Goal: Task Accomplishment & Management: Manage account settings

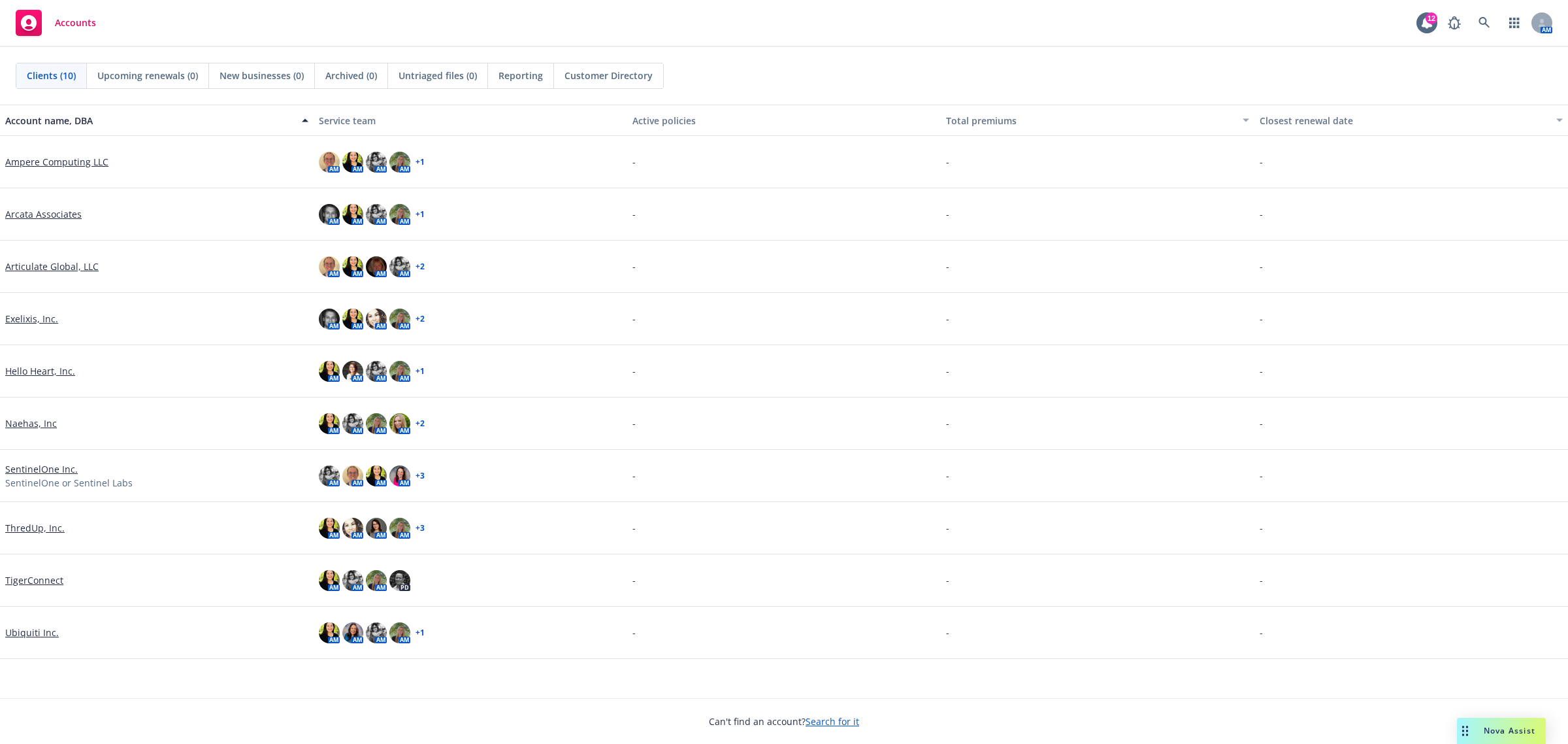
click at [36, 460] on div "SentinelOne Inc. SentinelOne or Sentinel Labs" at bounding box center [157, 476] width 313 height 52
click at [42, 464] on link "SentinelOne Inc." at bounding box center [42, 469] width 73 height 13
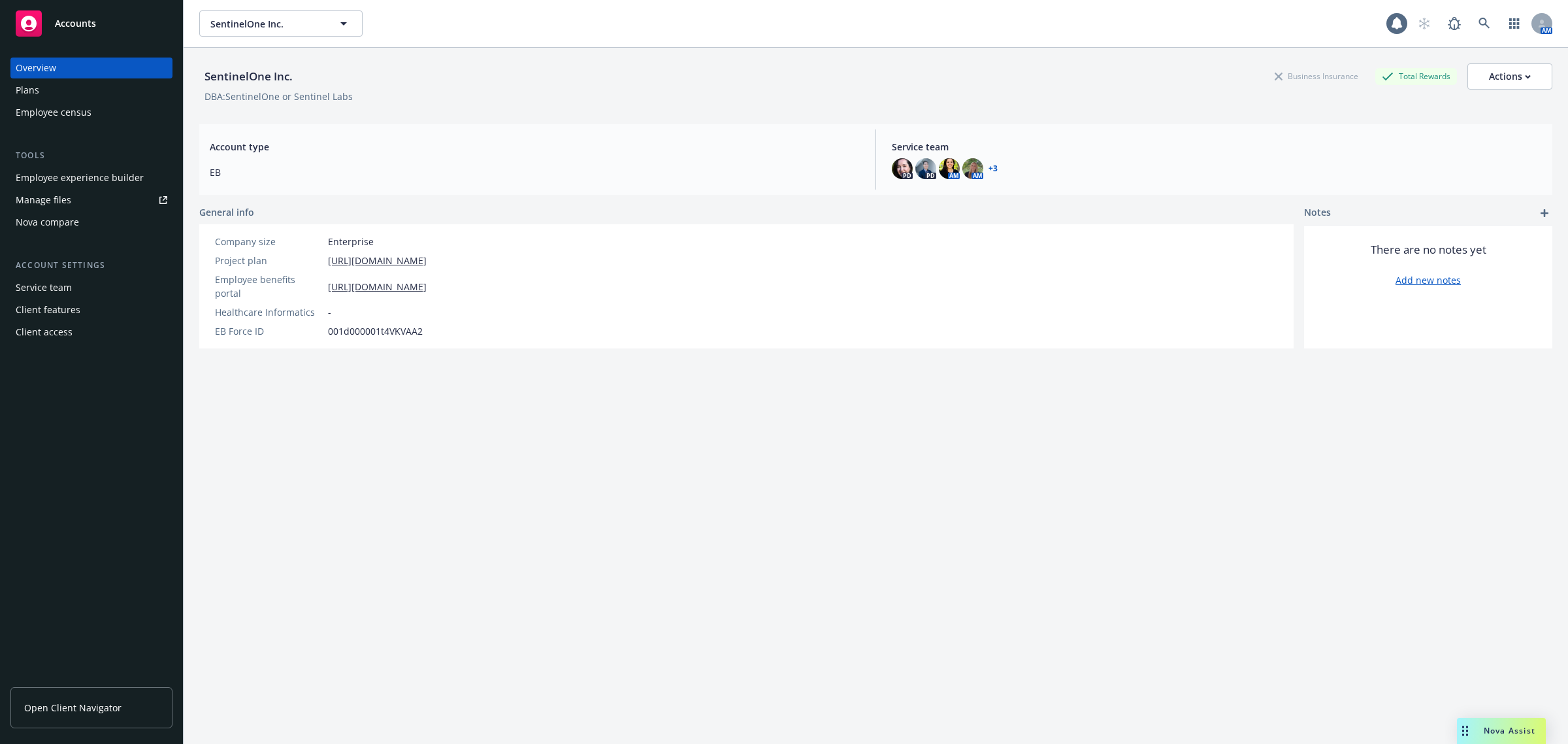
click at [77, 223] on div "Nova compare" at bounding box center [48, 222] width 64 height 21
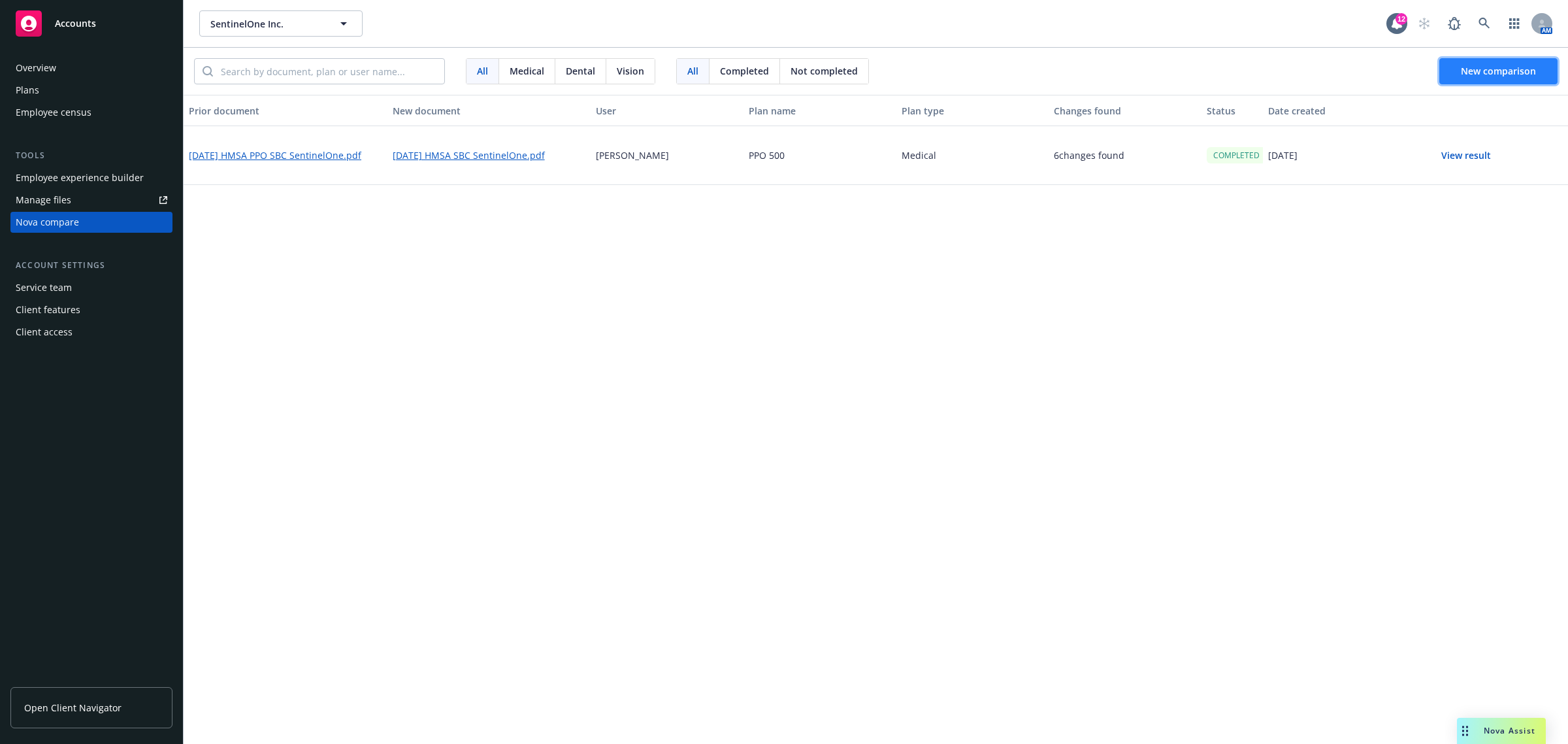
click at [1465, 60] on button "New comparison" at bounding box center [1498, 72] width 119 height 27
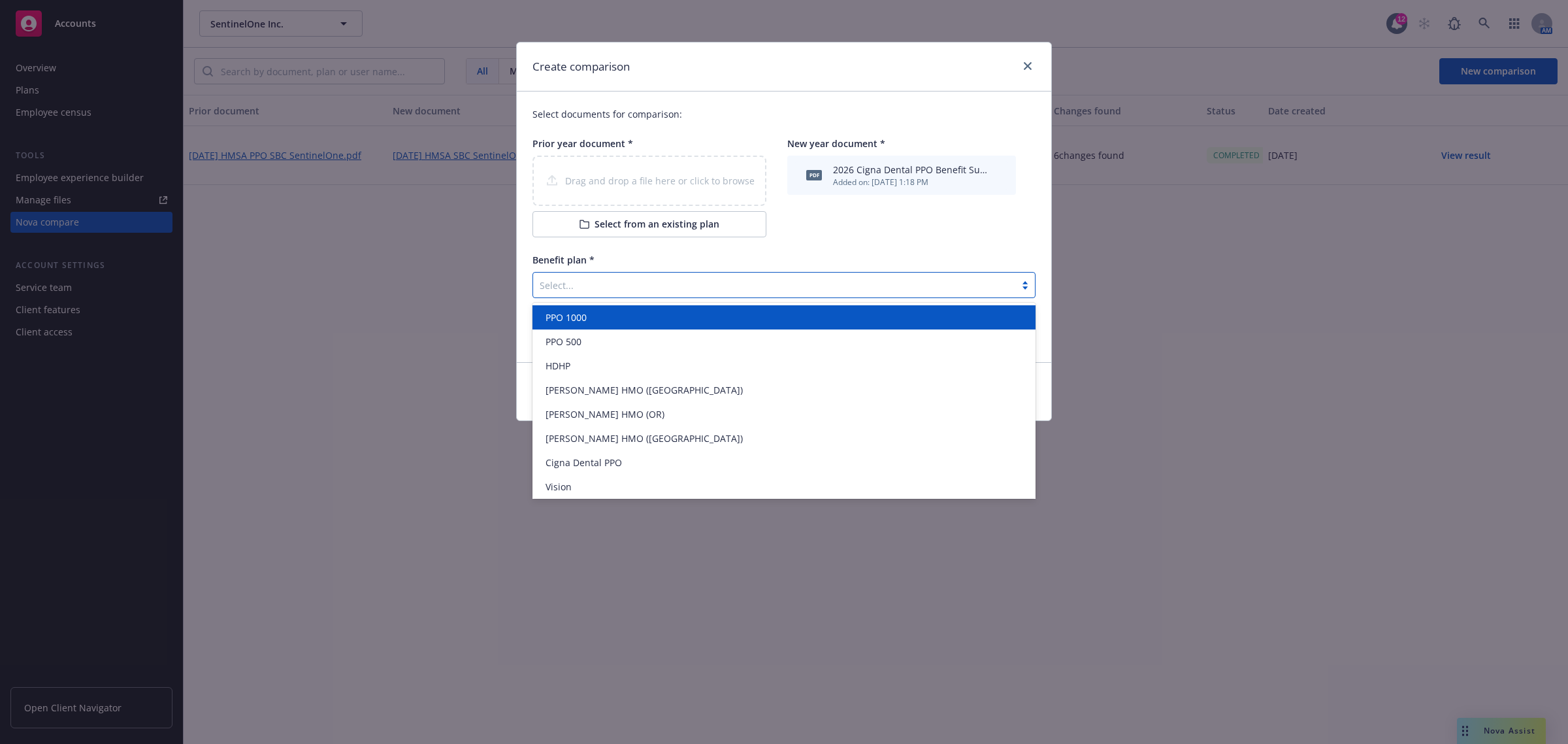
click at [724, 284] on div at bounding box center [774, 285] width 469 height 16
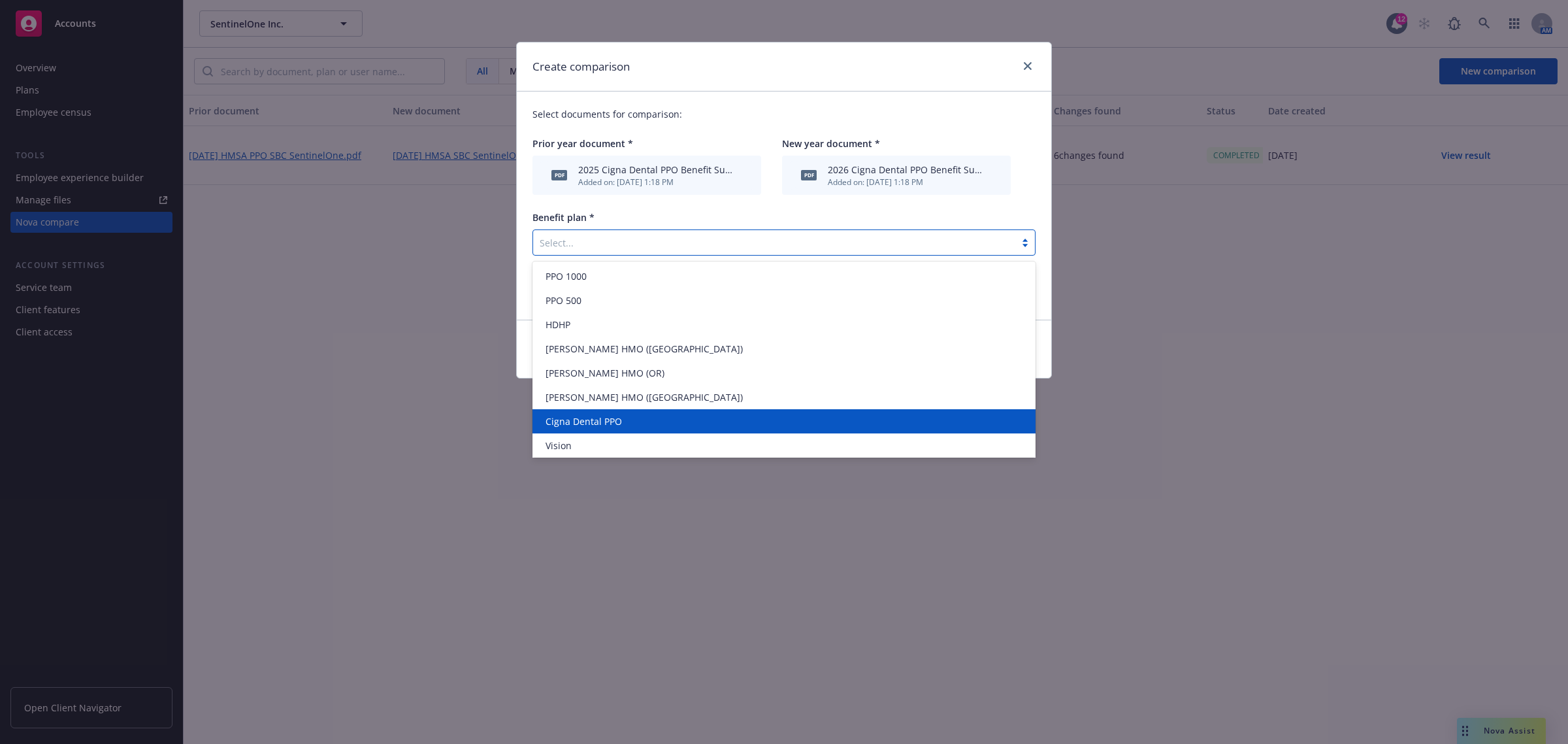
click at [729, 422] on div "Cigna Dental PPO" at bounding box center [784, 421] width 487 height 13
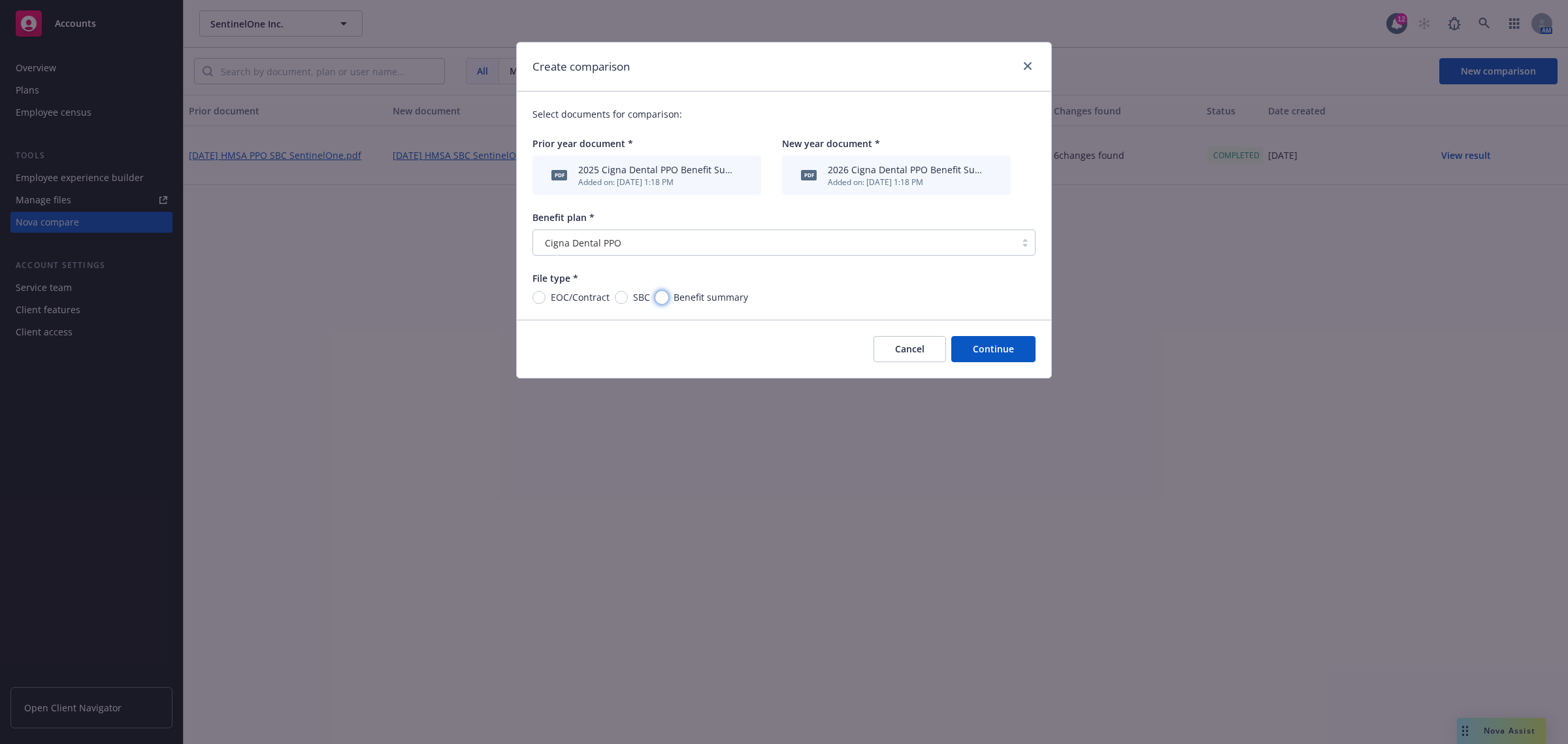
click at [658, 298] on input "Benefit summary" at bounding box center [661, 297] width 13 height 13
radio input "true"
click at [988, 350] on button "Continue" at bounding box center [993, 349] width 84 height 27
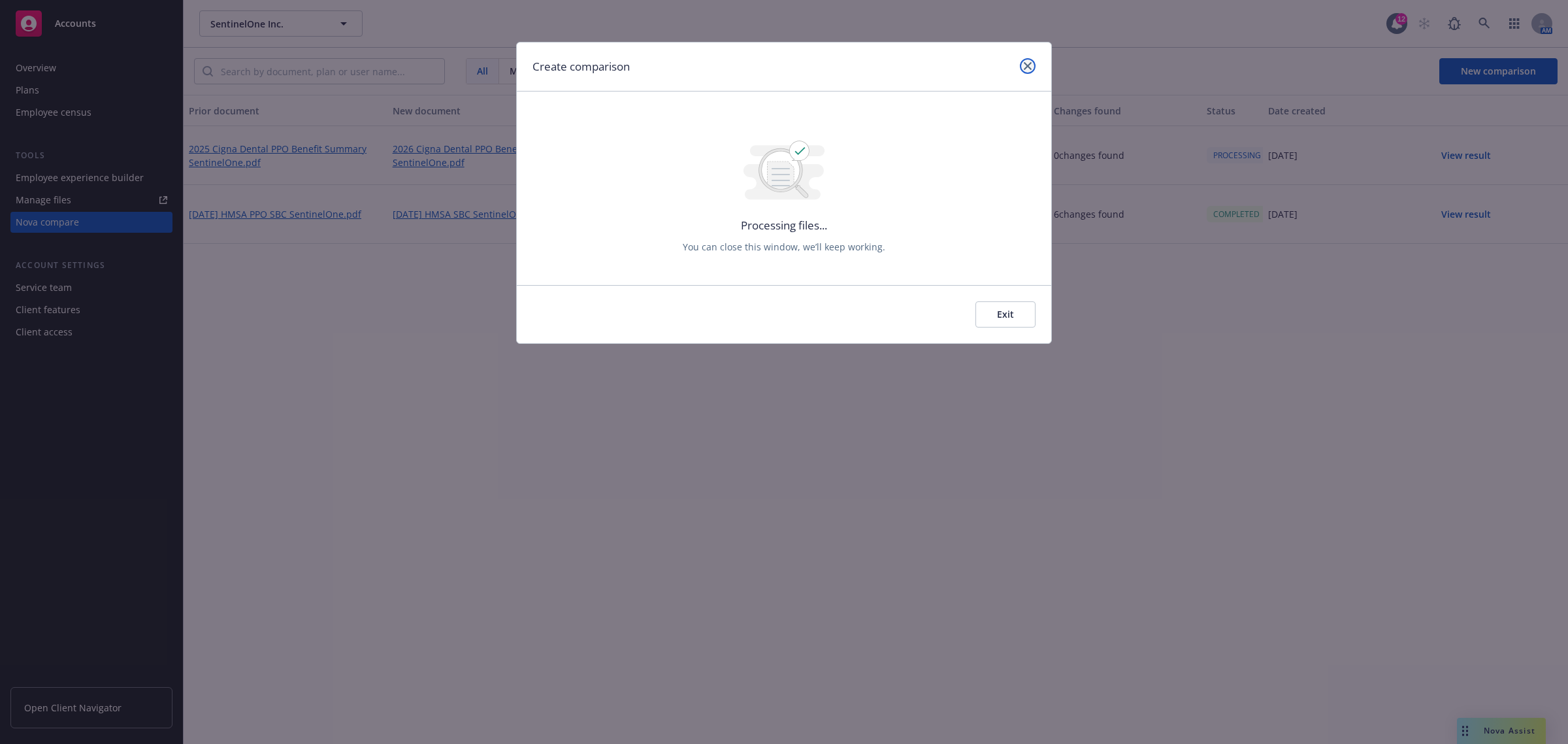
click at [1031, 66] on icon "close" at bounding box center [1027, 66] width 8 height 8
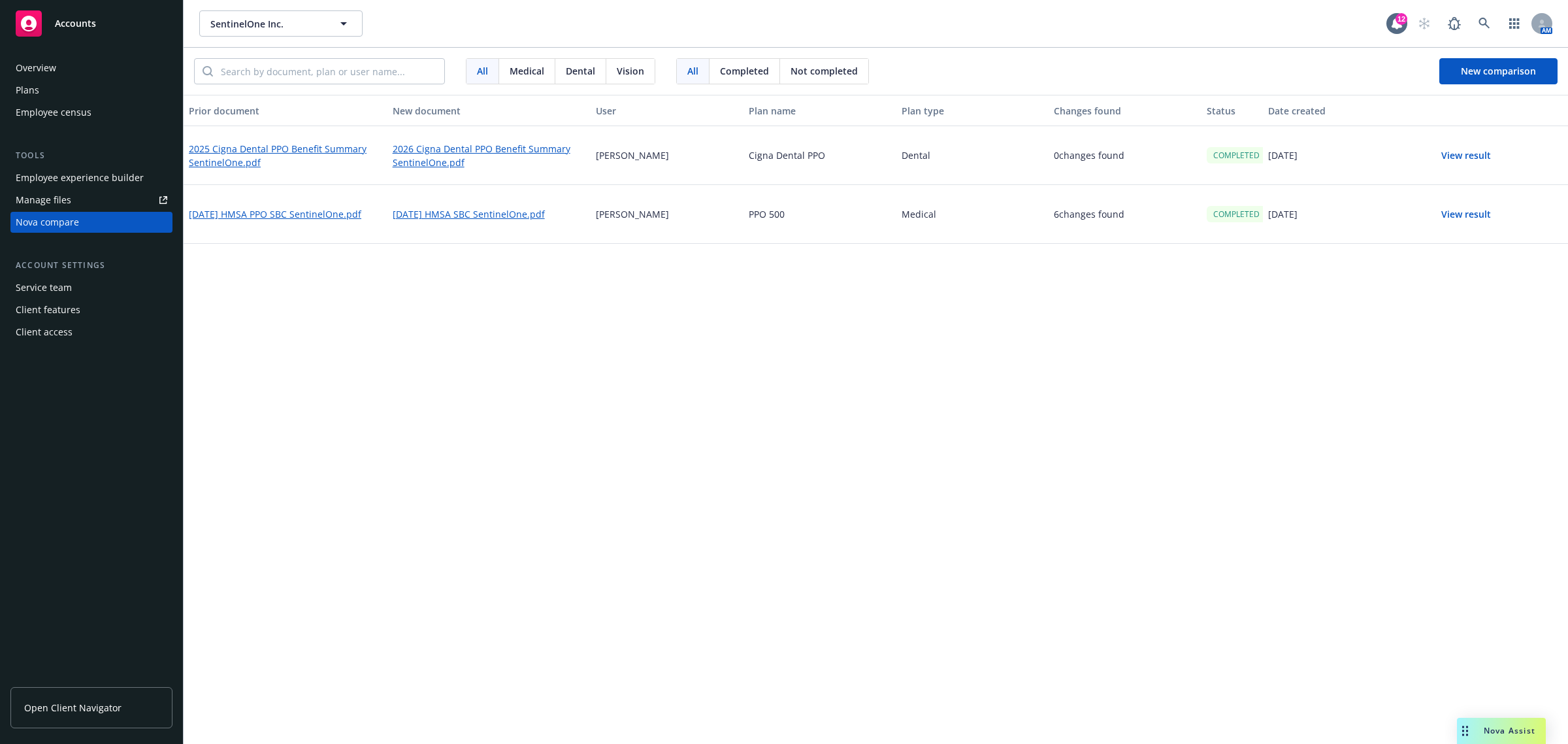
click at [1451, 155] on button "View result" at bounding box center [1465, 156] width 91 height 27
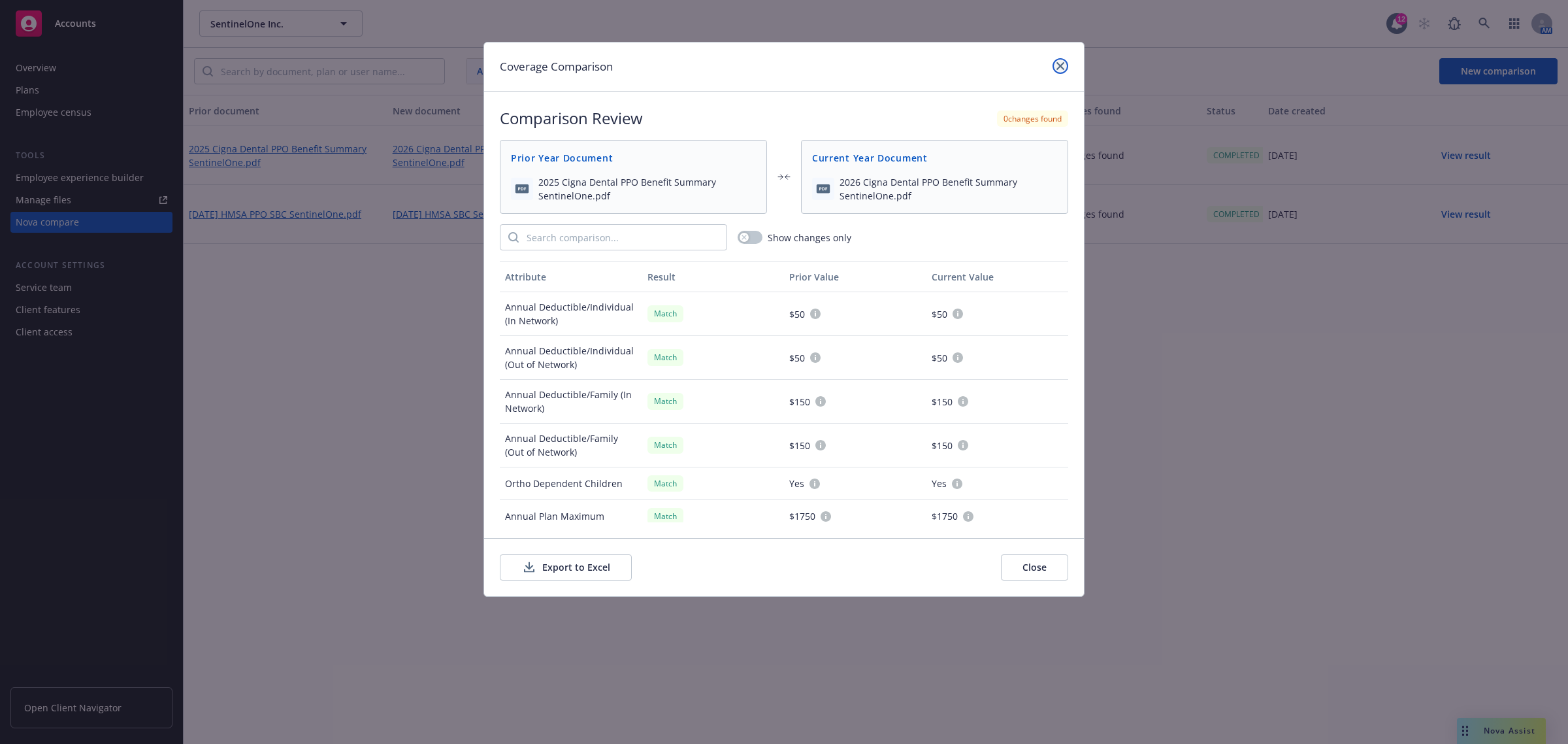
click at [1062, 63] on icon "close" at bounding box center [1060, 66] width 8 height 8
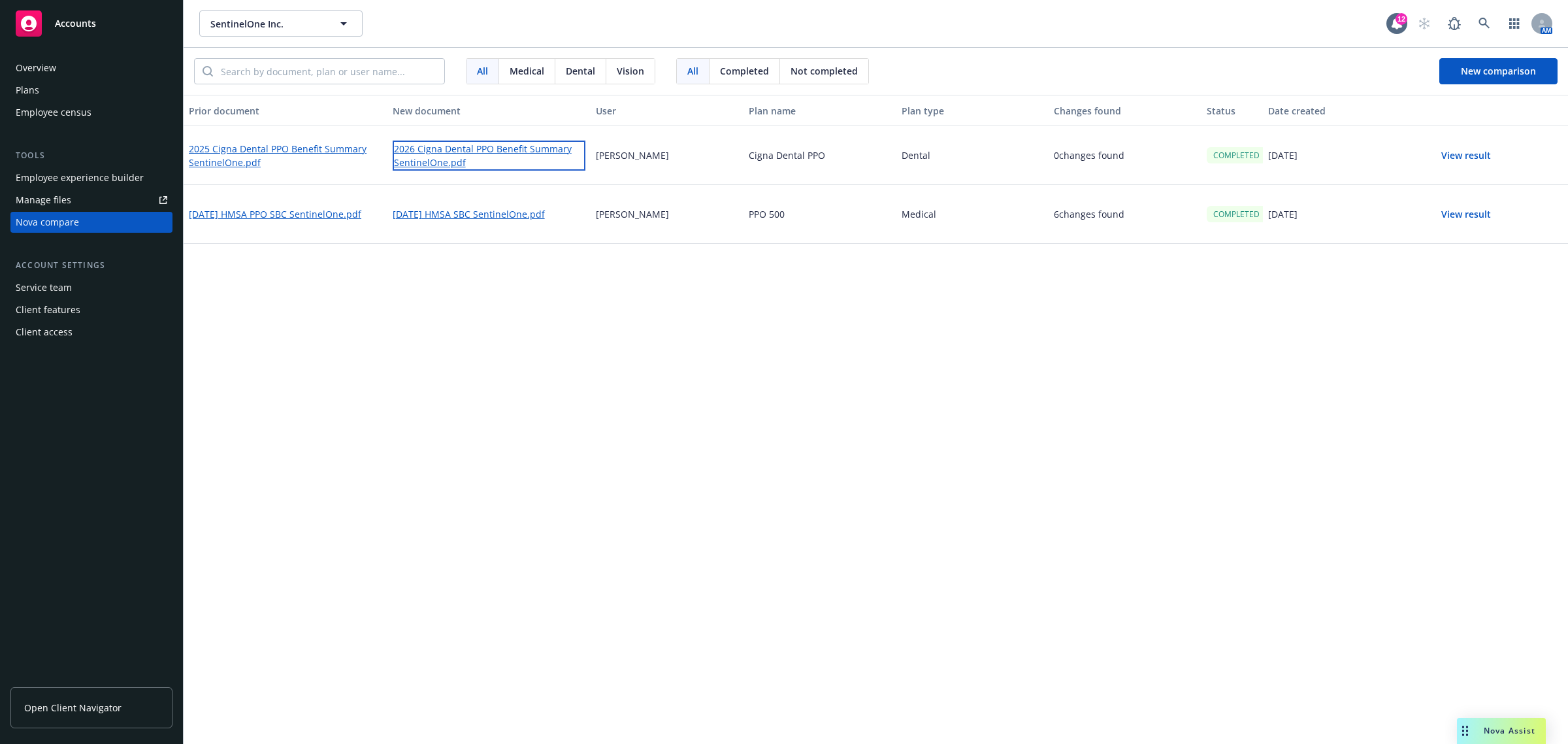
click at [499, 143] on link "2026 Cigna Dental PPO Benefit Summary SentinelOne.pdf" at bounding box center [489, 156] width 193 height 30
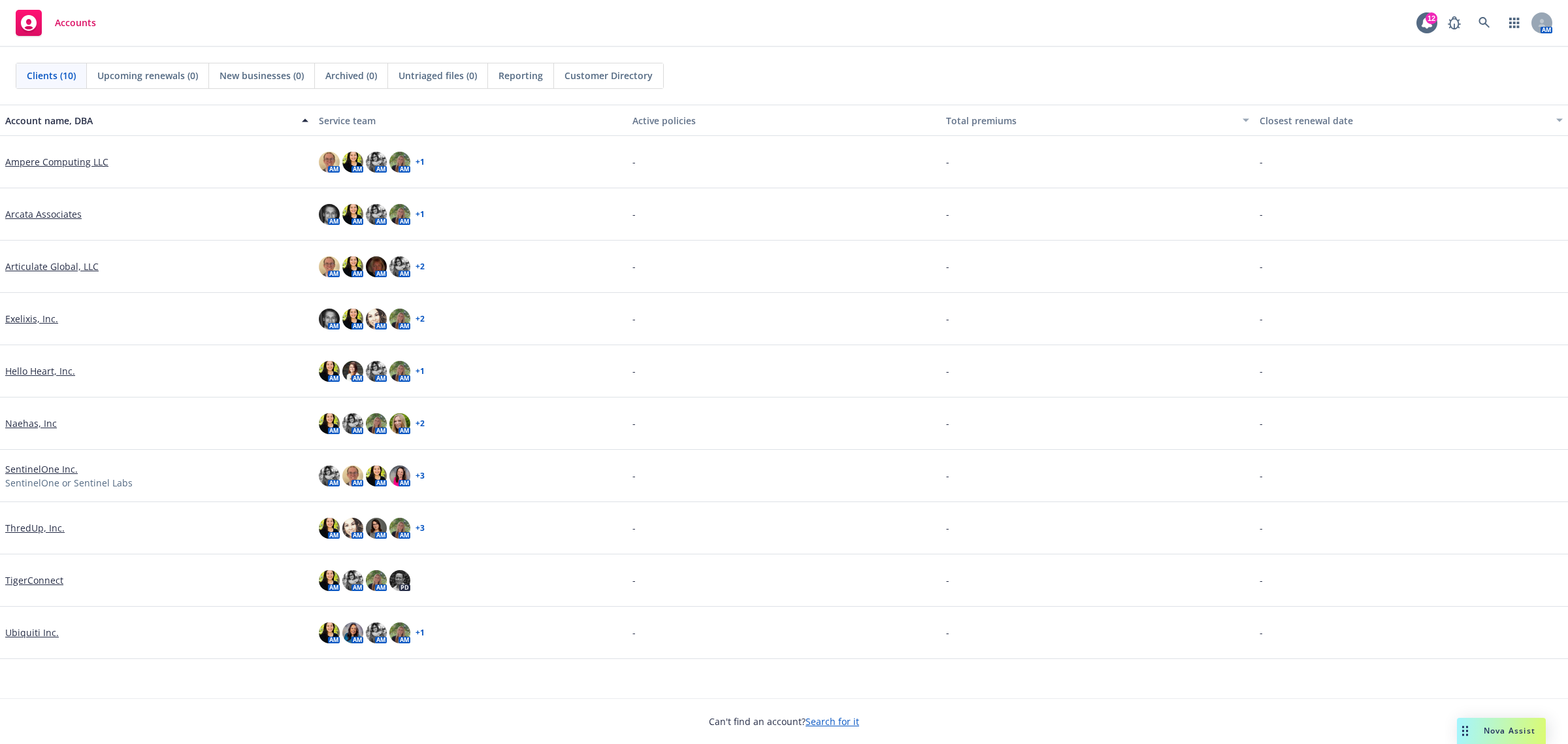
click at [33, 630] on link "Ubiquiti Inc." at bounding box center [32, 632] width 54 height 13
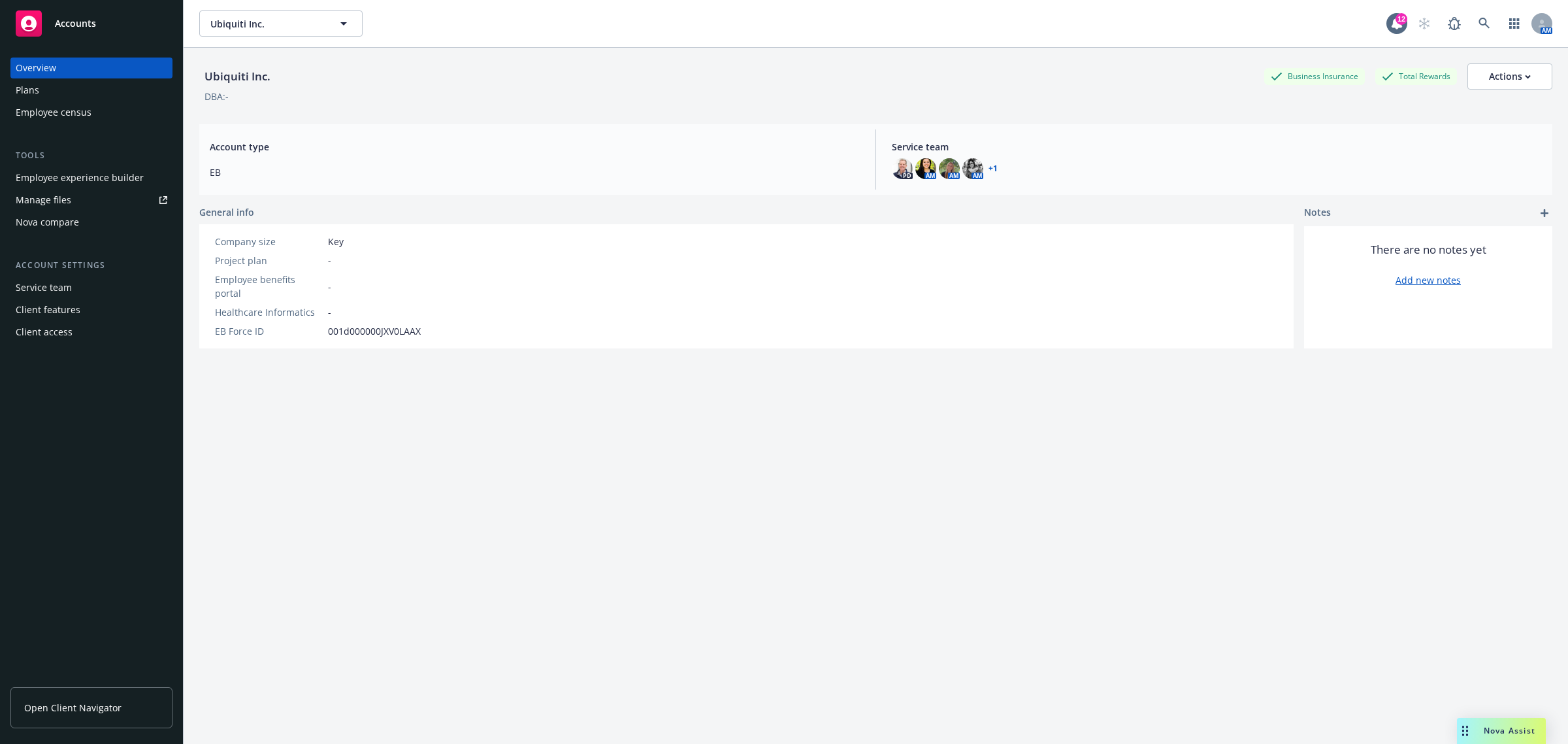
click at [106, 170] on div "Employee experience builder" at bounding box center [80, 178] width 128 height 21
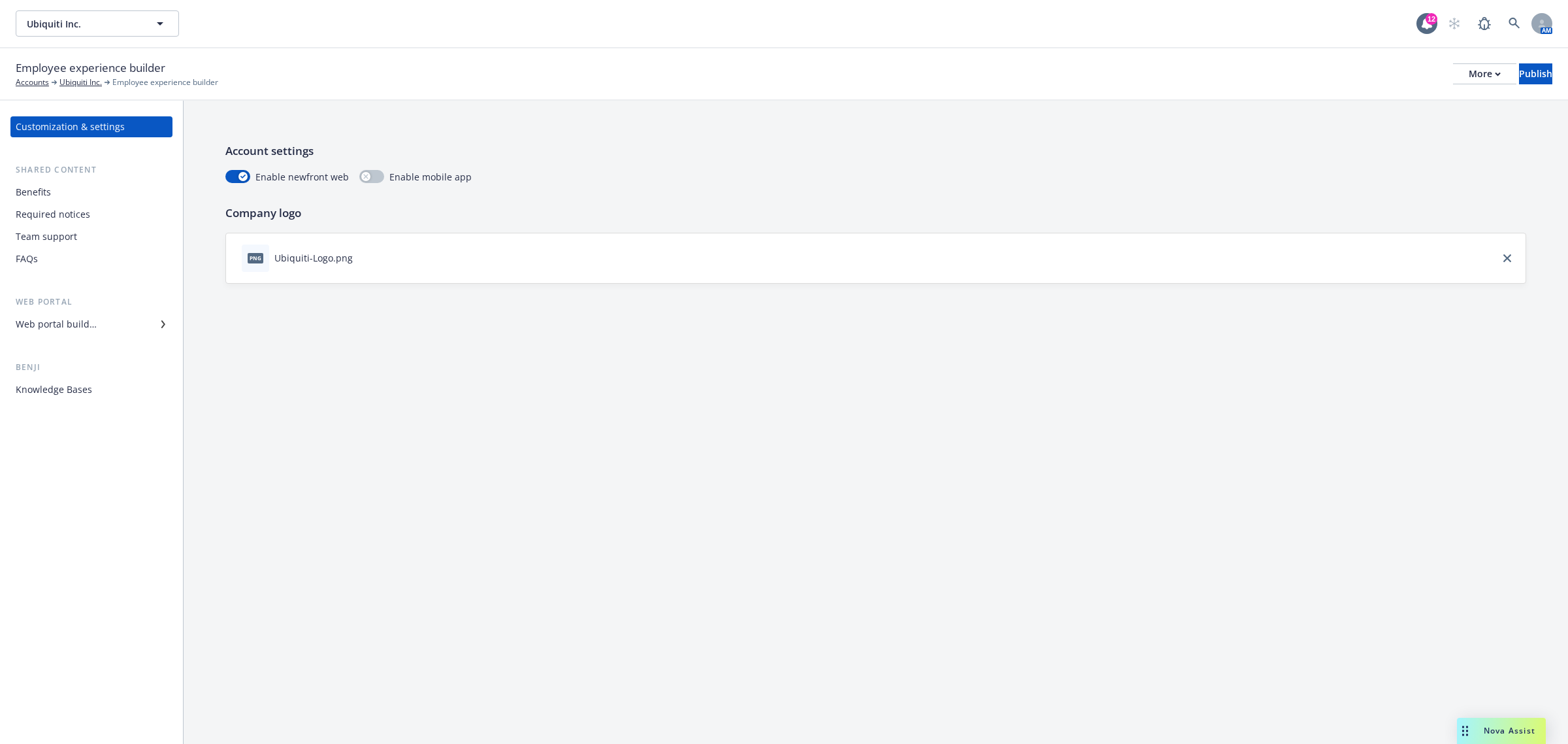
click at [111, 237] on div "Team support" at bounding box center [91, 236] width 151 height 21
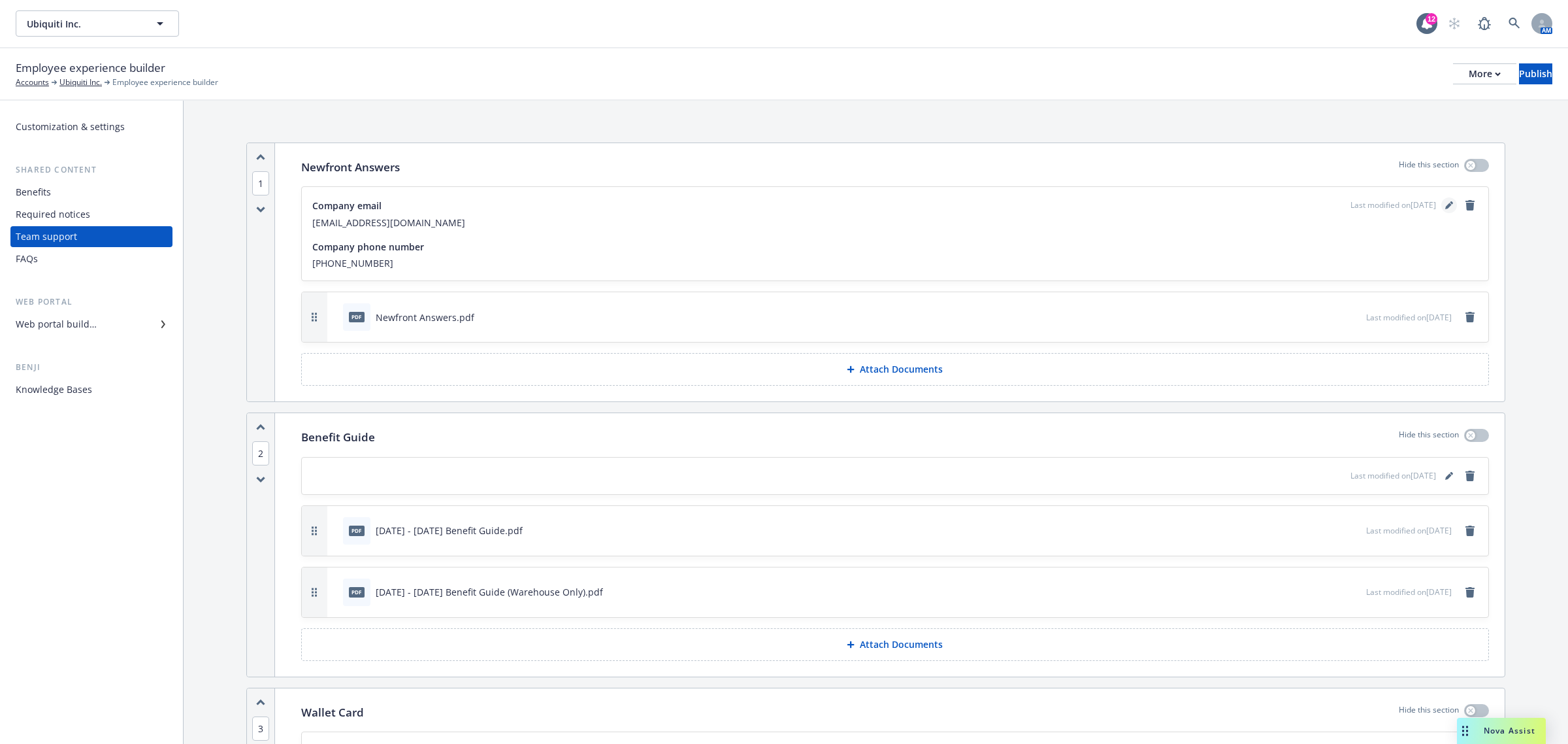
click at [1445, 206] on icon "editPencil" at bounding box center [1448, 205] width 8 height 8
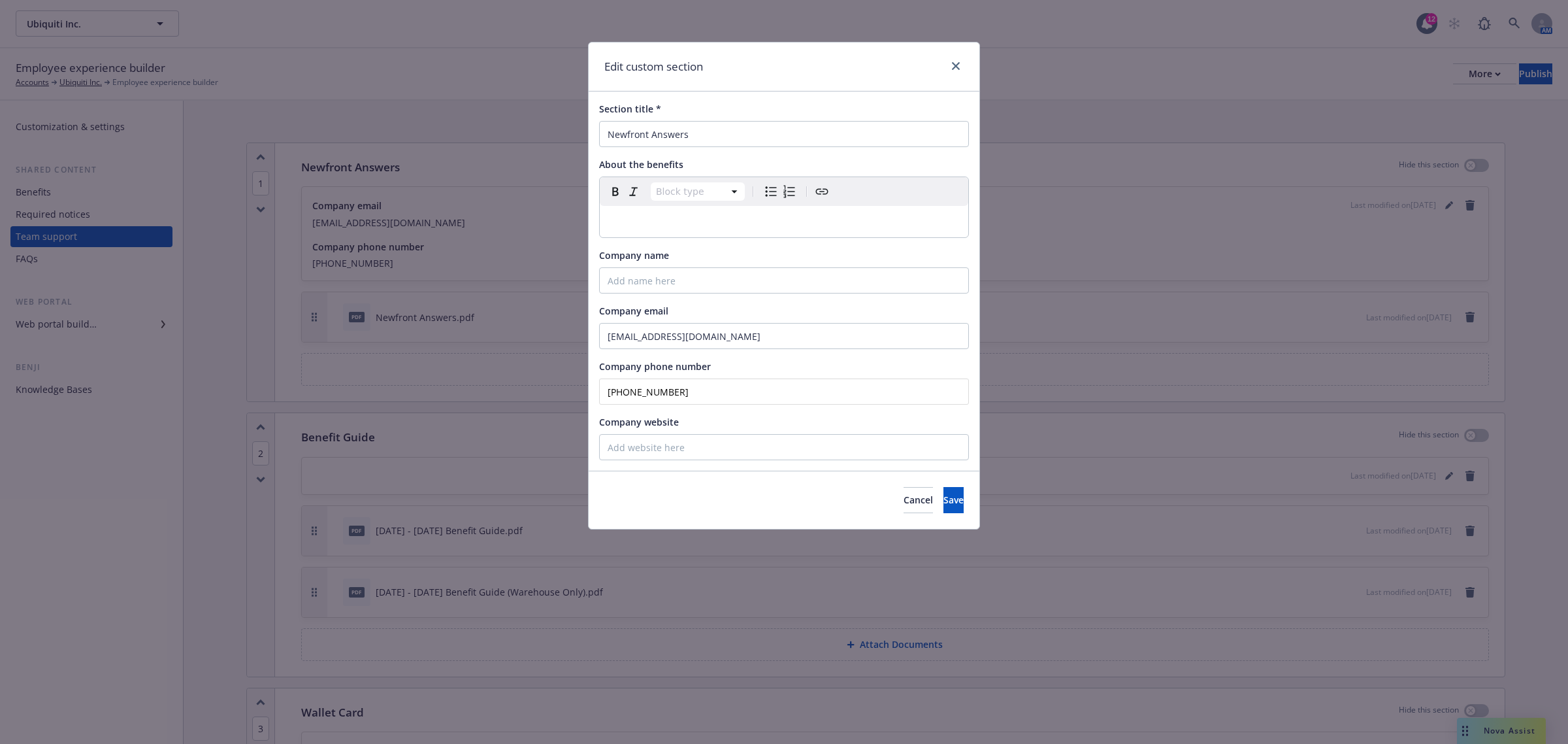
drag, startPoint x: 707, startPoint y: 392, endPoint x: 632, endPoint y: 392, distance: 75.0
click at [632, 392] on input "[PHONE_NUMBER]" at bounding box center [784, 391] width 370 height 27
type input "[PHONE_NUMBER]"
click at [943, 506] on span "Save" at bounding box center [953, 500] width 20 height 12
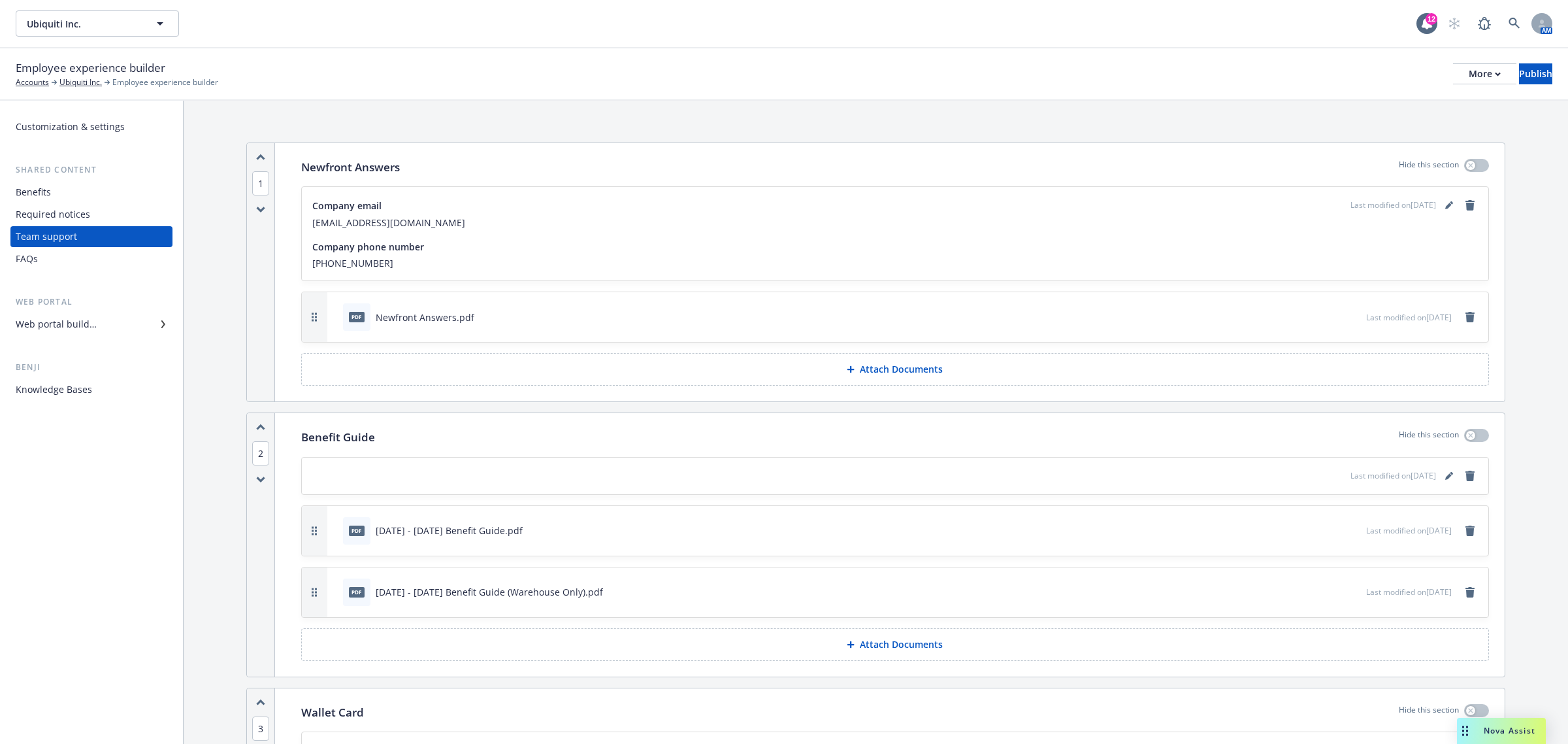
click at [129, 183] on div "Benefits" at bounding box center [91, 192] width 151 height 21
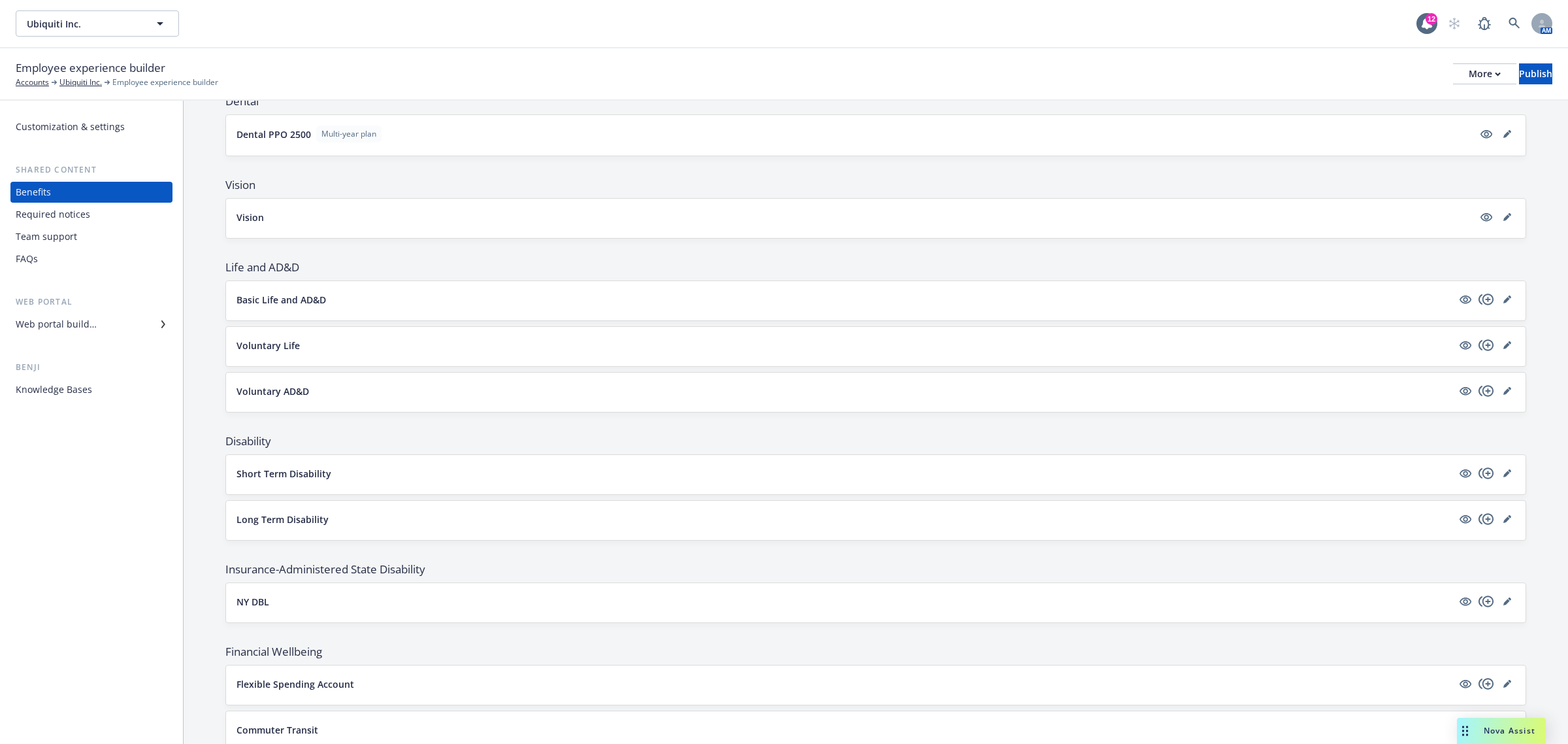
scroll to position [245, 0]
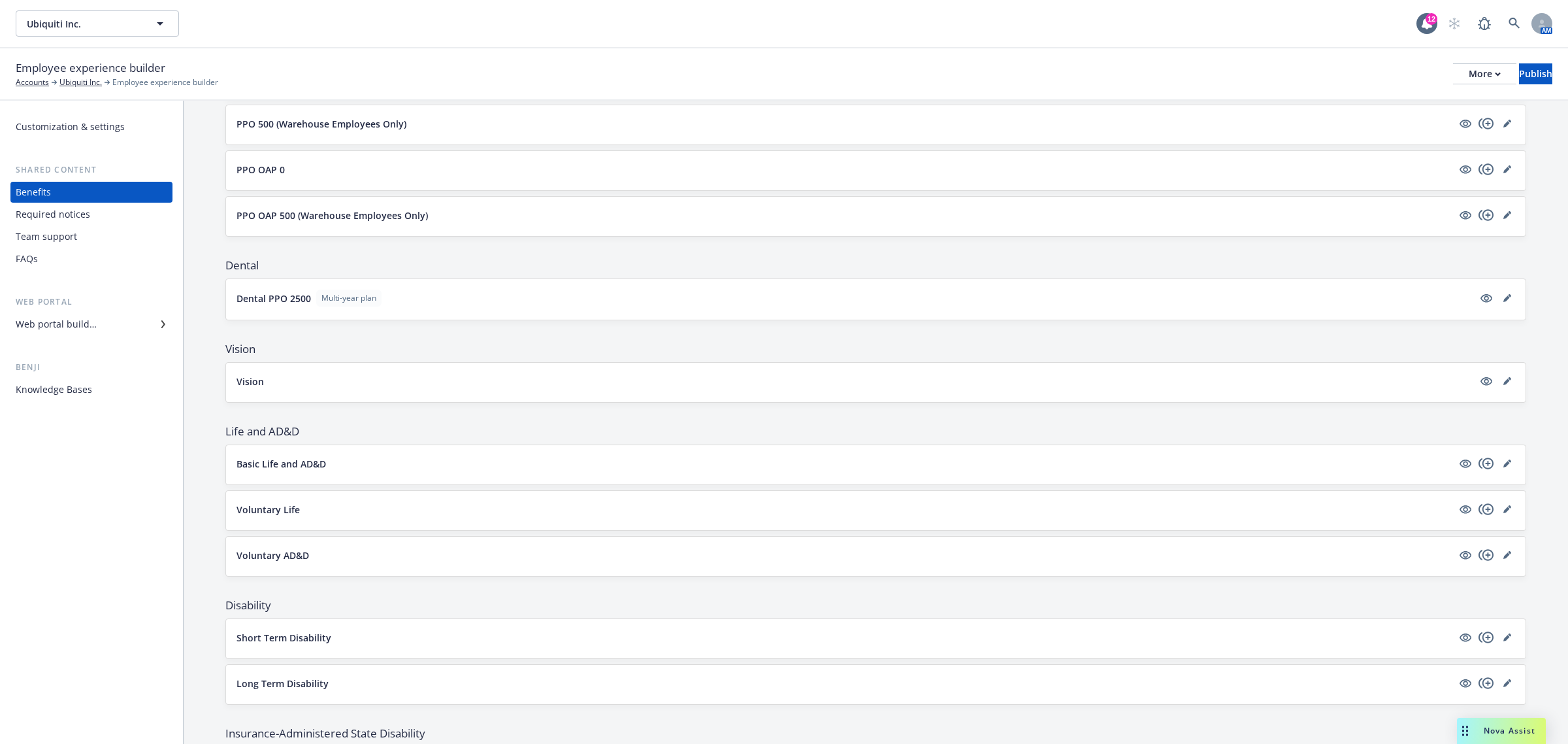
click at [98, 219] on div "Required notices" at bounding box center [91, 214] width 151 height 21
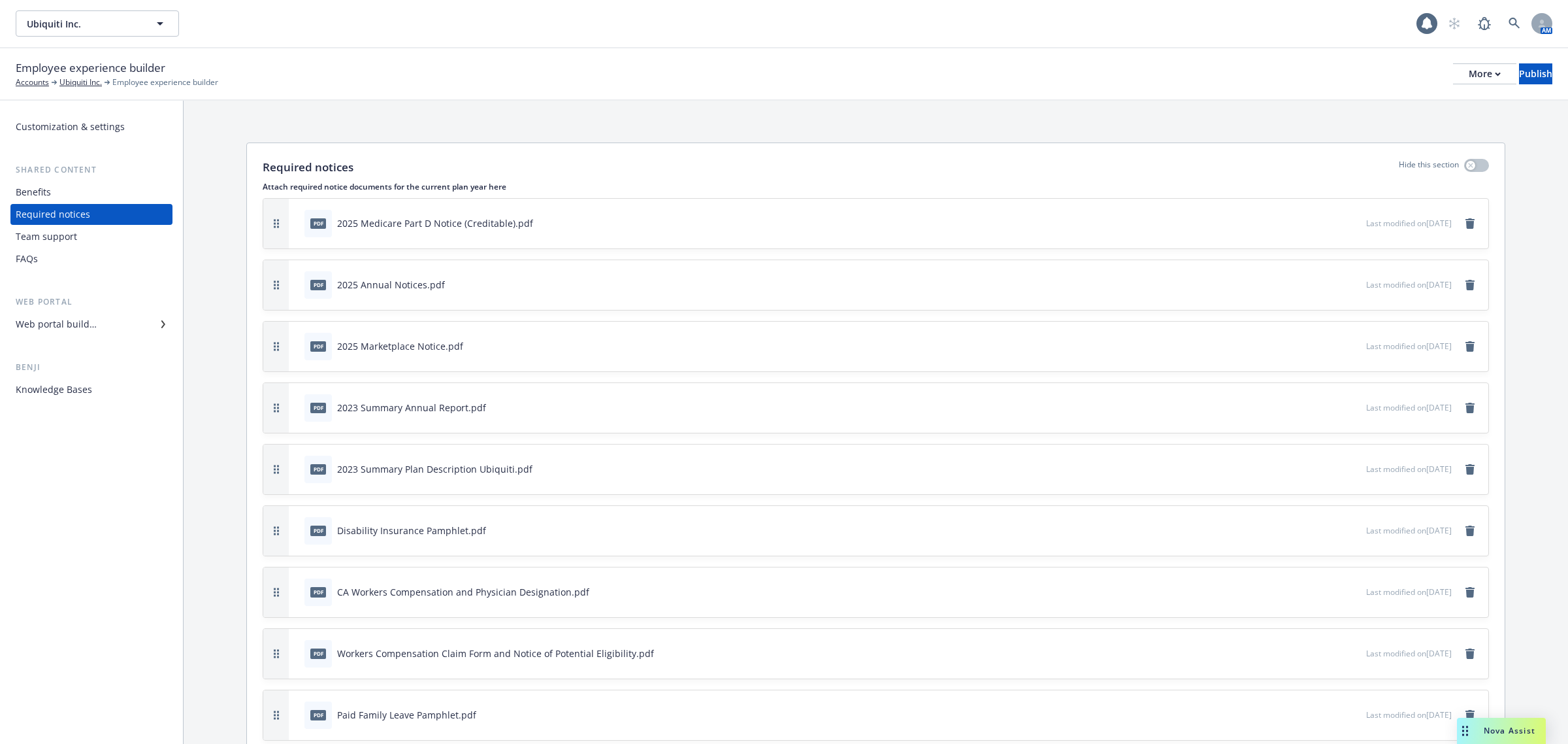
click at [105, 232] on div "Team support" at bounding box center [91, 236] width 151 height 21
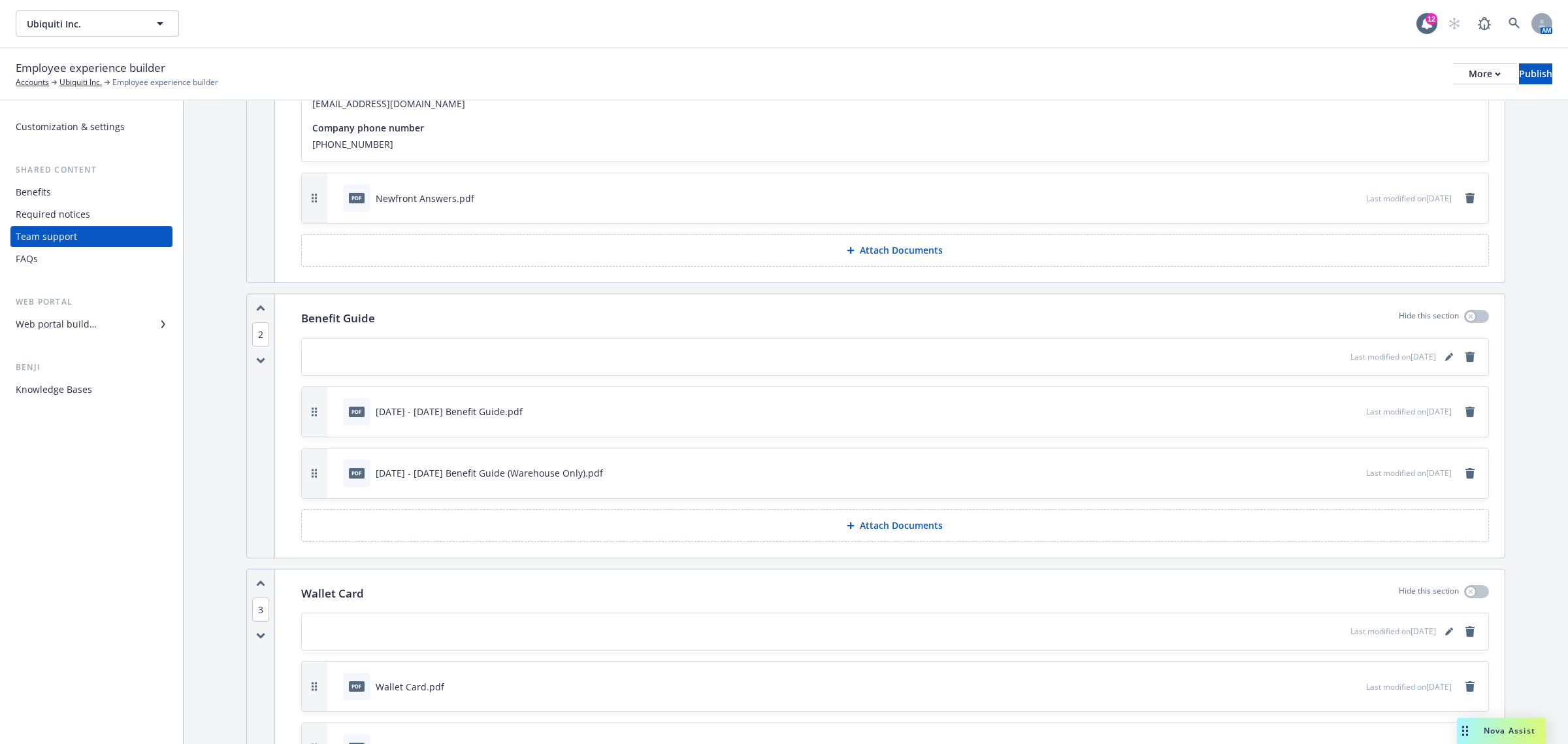
scroll to position [373, 0]
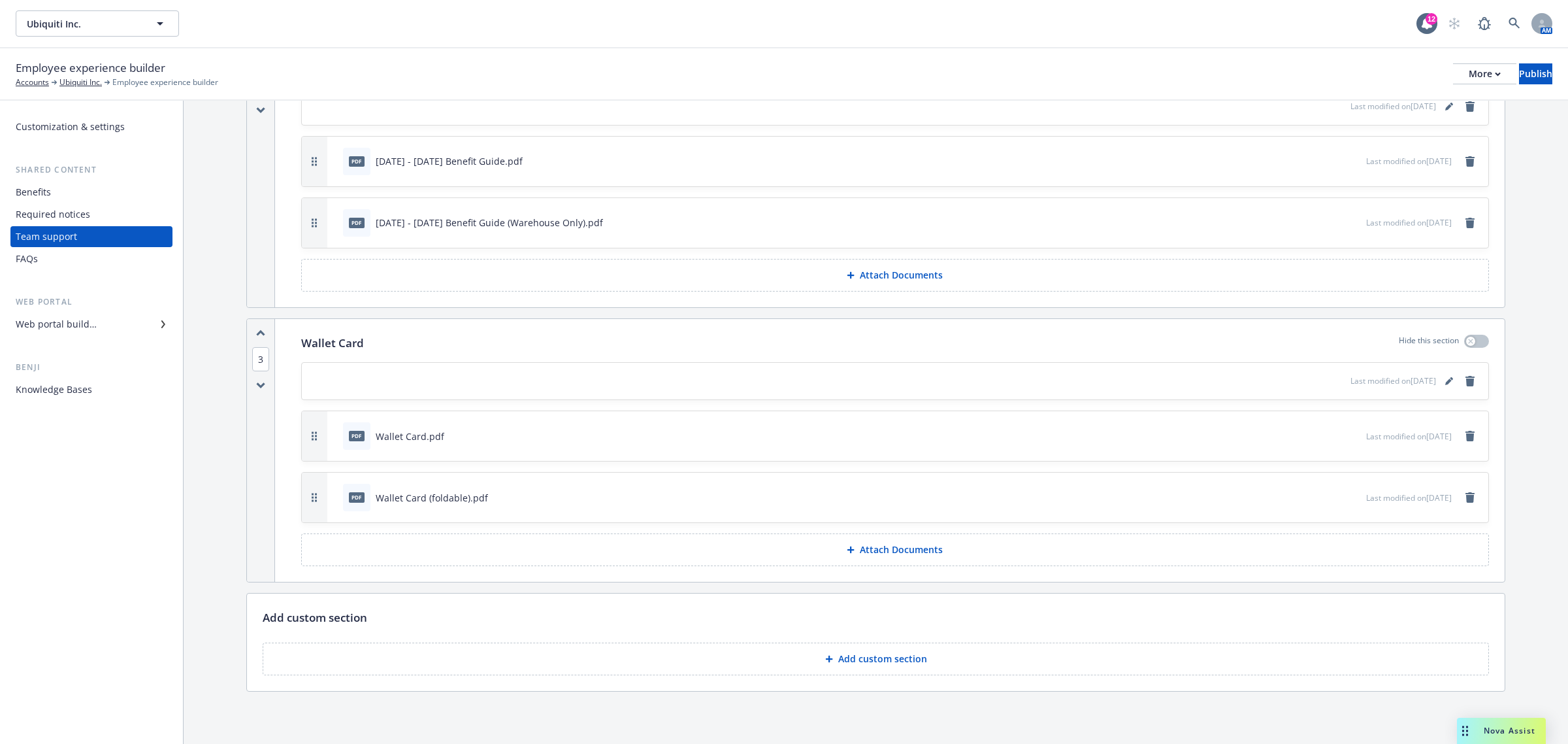
click at [60, 252] on div "FAQs" at bounding box center [91, 259] width 151 height 21
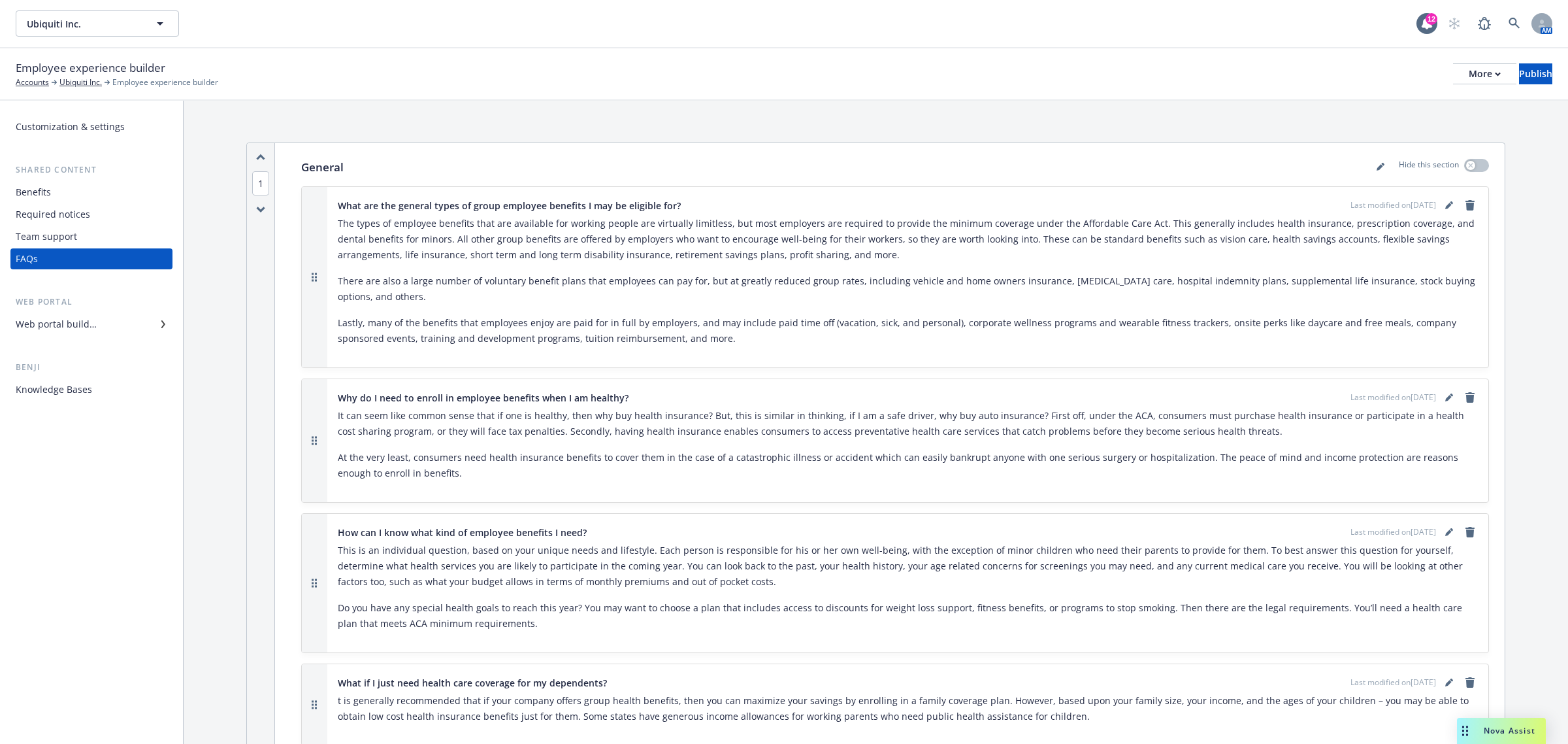
click at [106, 332] on div "Web portal builder" at bounding box center [91, 324] width 151 height 21
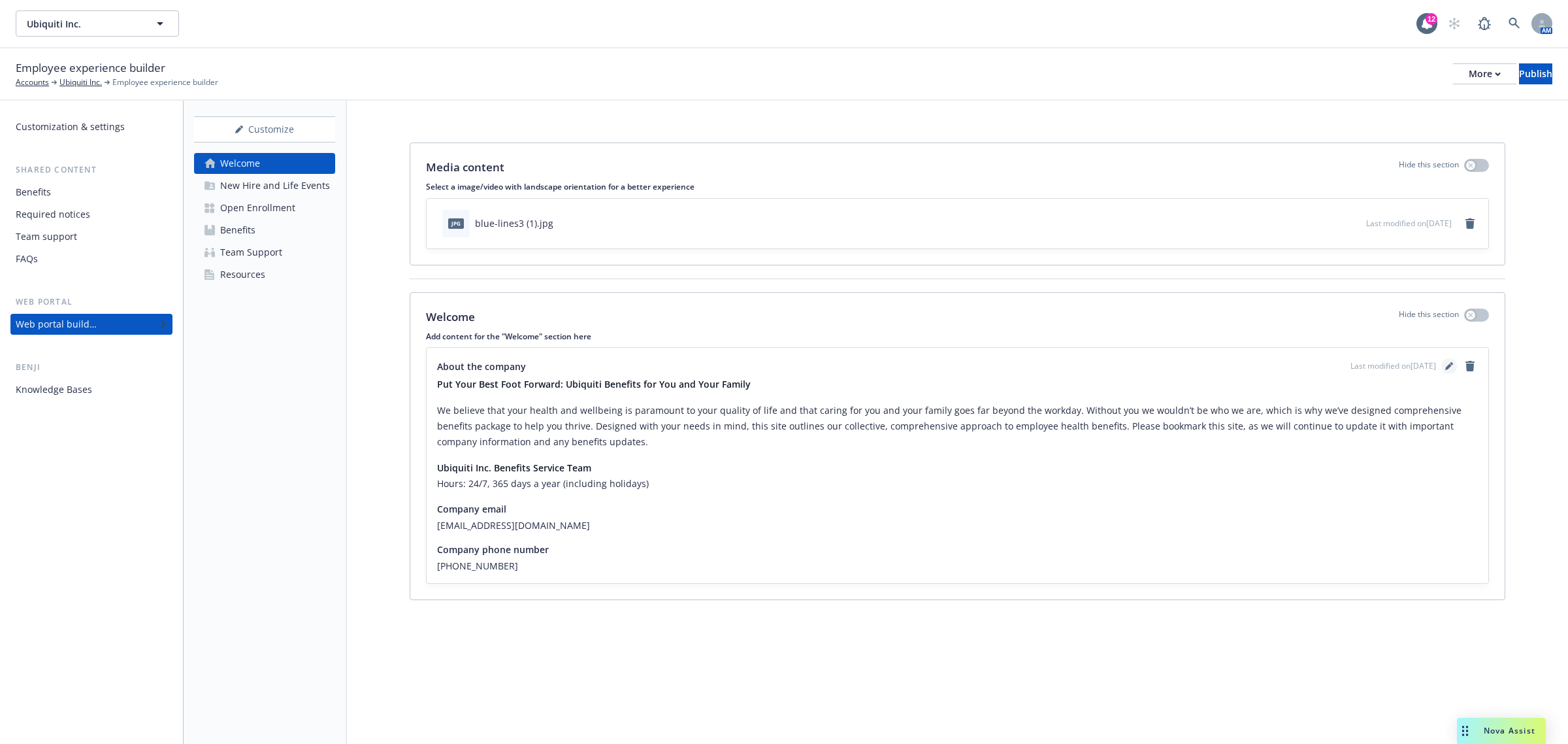
click at [1449, 364] on icon "editPencil" at bounding box center [1448, 366] width 8 height 8
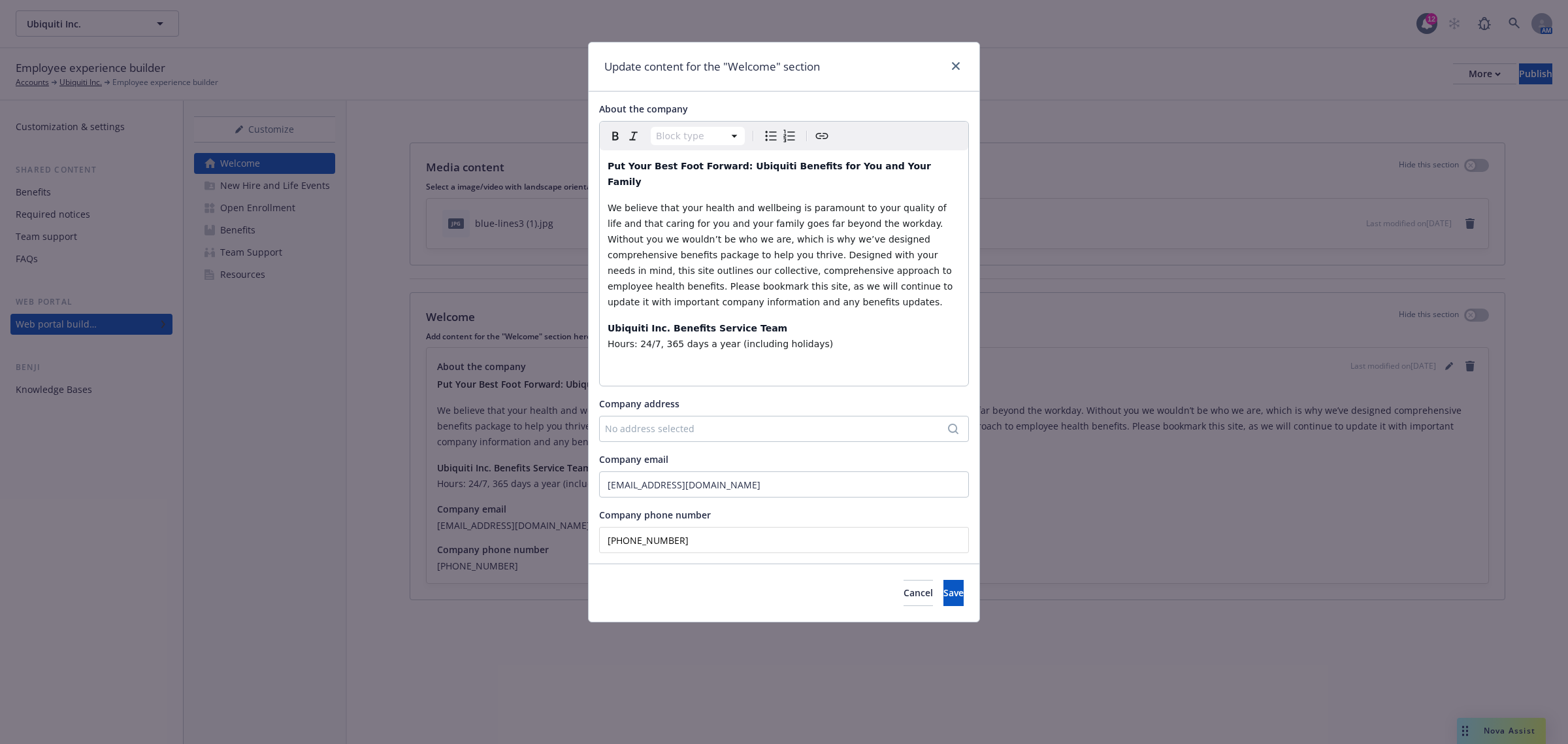
drag, startPoint x: 689, startPoint y: 524, endPoint x: 634, endPoint y: 534, distance: 55.9
click at [634, 534] on input "[PHONE_NUMBER]" at bounding box center [784, 540] width 370 height 27
type input "[PHONE_NUMBER]"
click at [943, 579] on button "Save" at bounding box center [953, 593] width 20 height 27
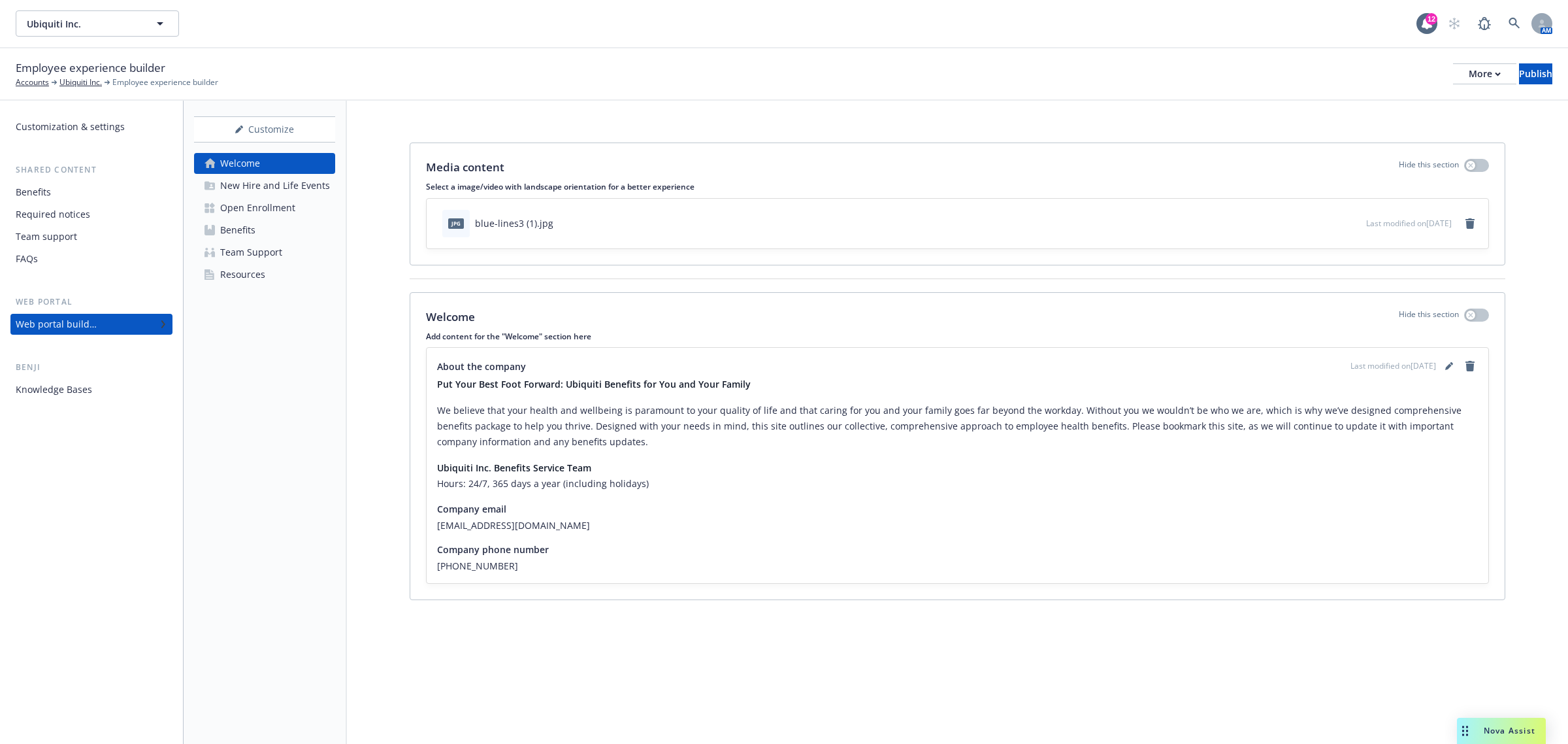
click at [279, 191] on div "New Hire and Life Events" at bounding box center [275, 186] width 110 height 21
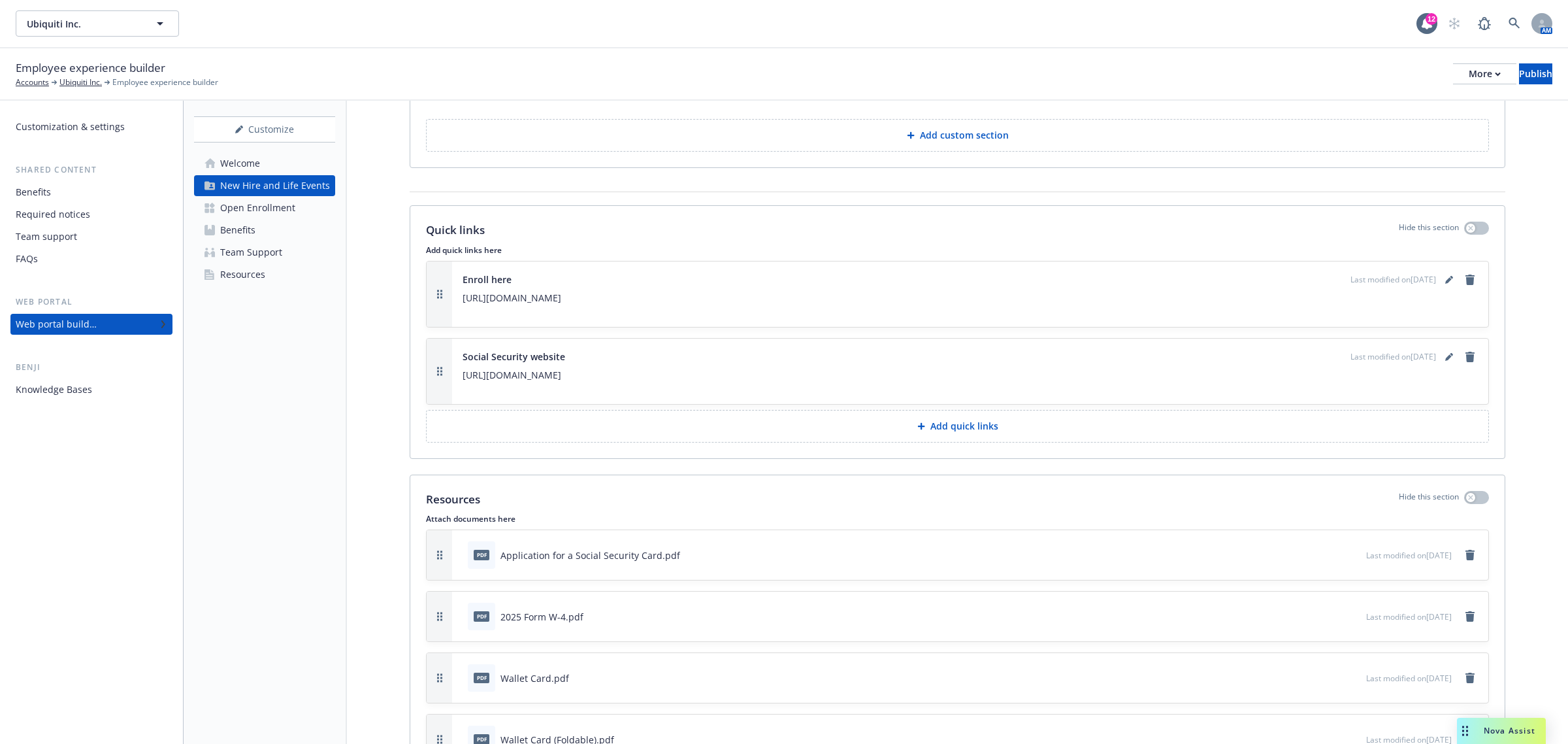
scroll to position [4493, 0]
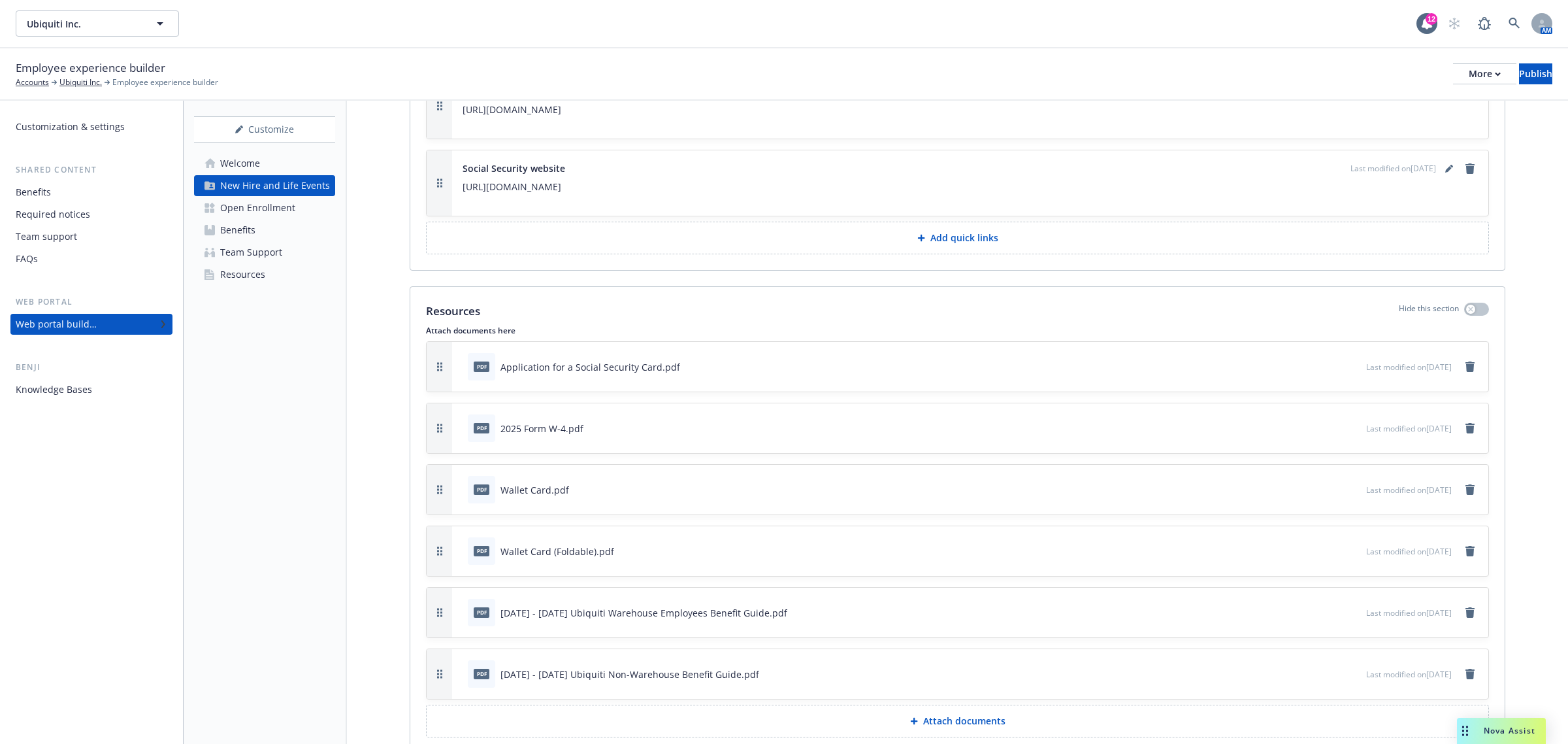
click at [253, 207] on div "Open Enrollment" at bounding box center [258, 208] width 75 height 21
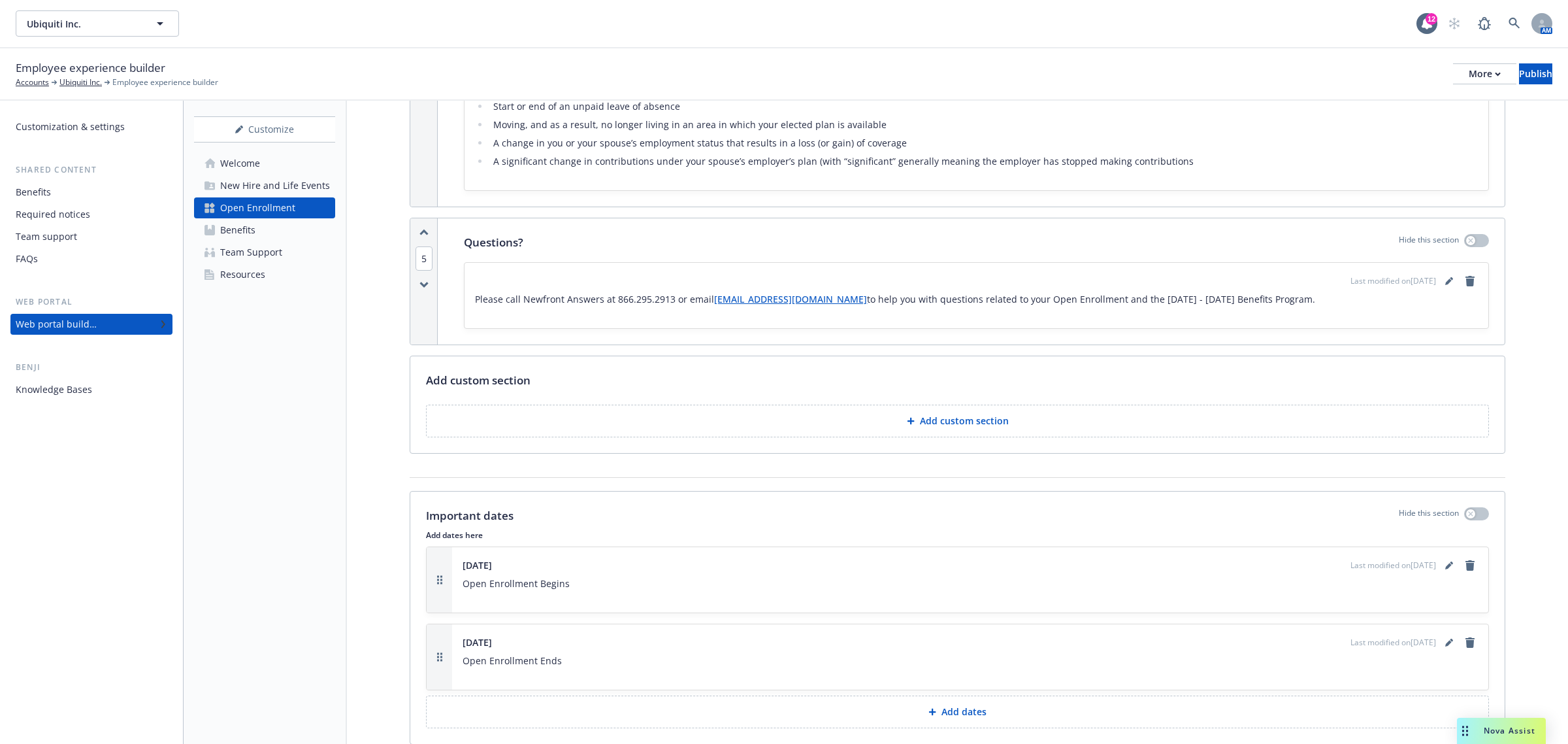
scroll to position [1143, 0]
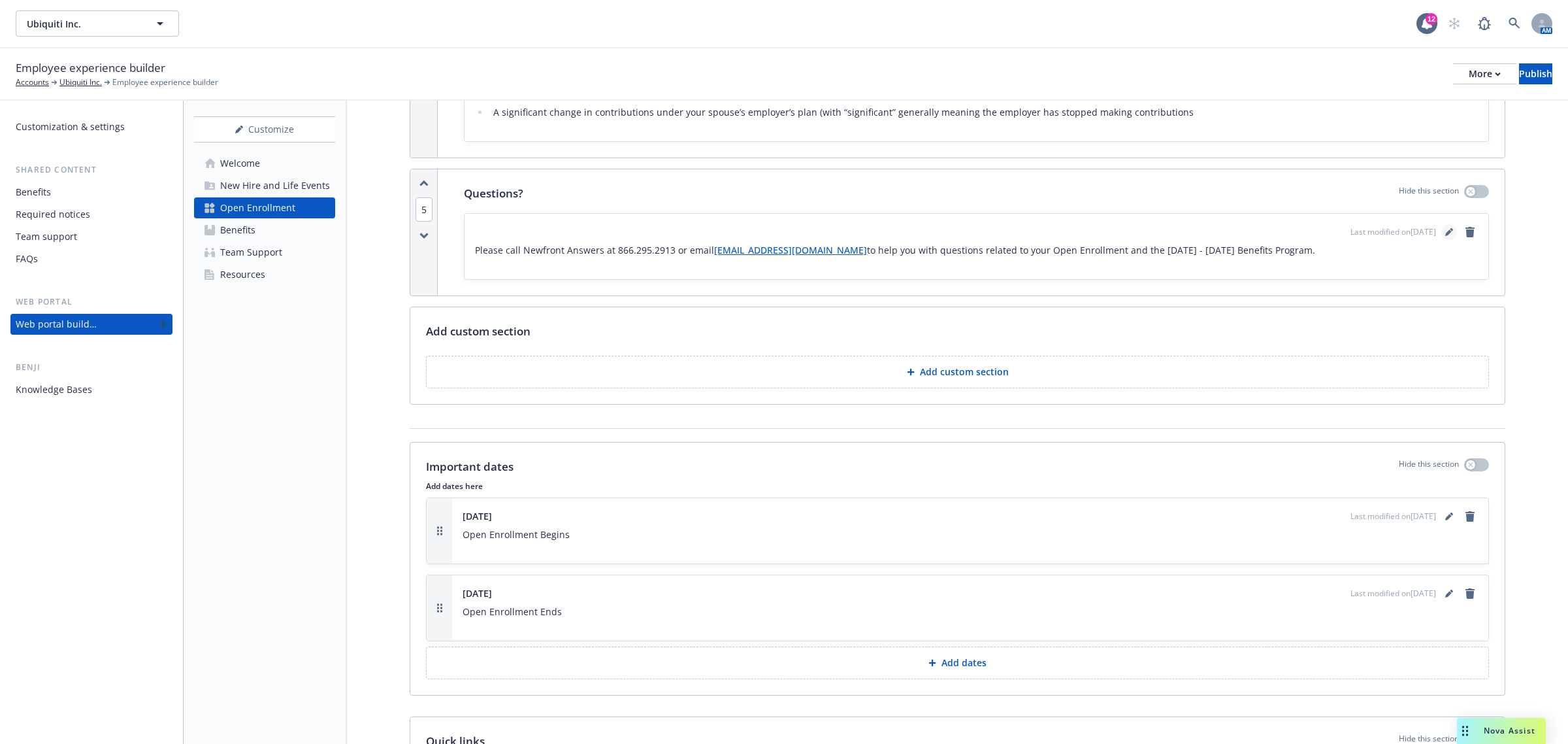
click at [1441, 236] on link "editPencil" at bounding box center [1449, 232] width 16 height 16
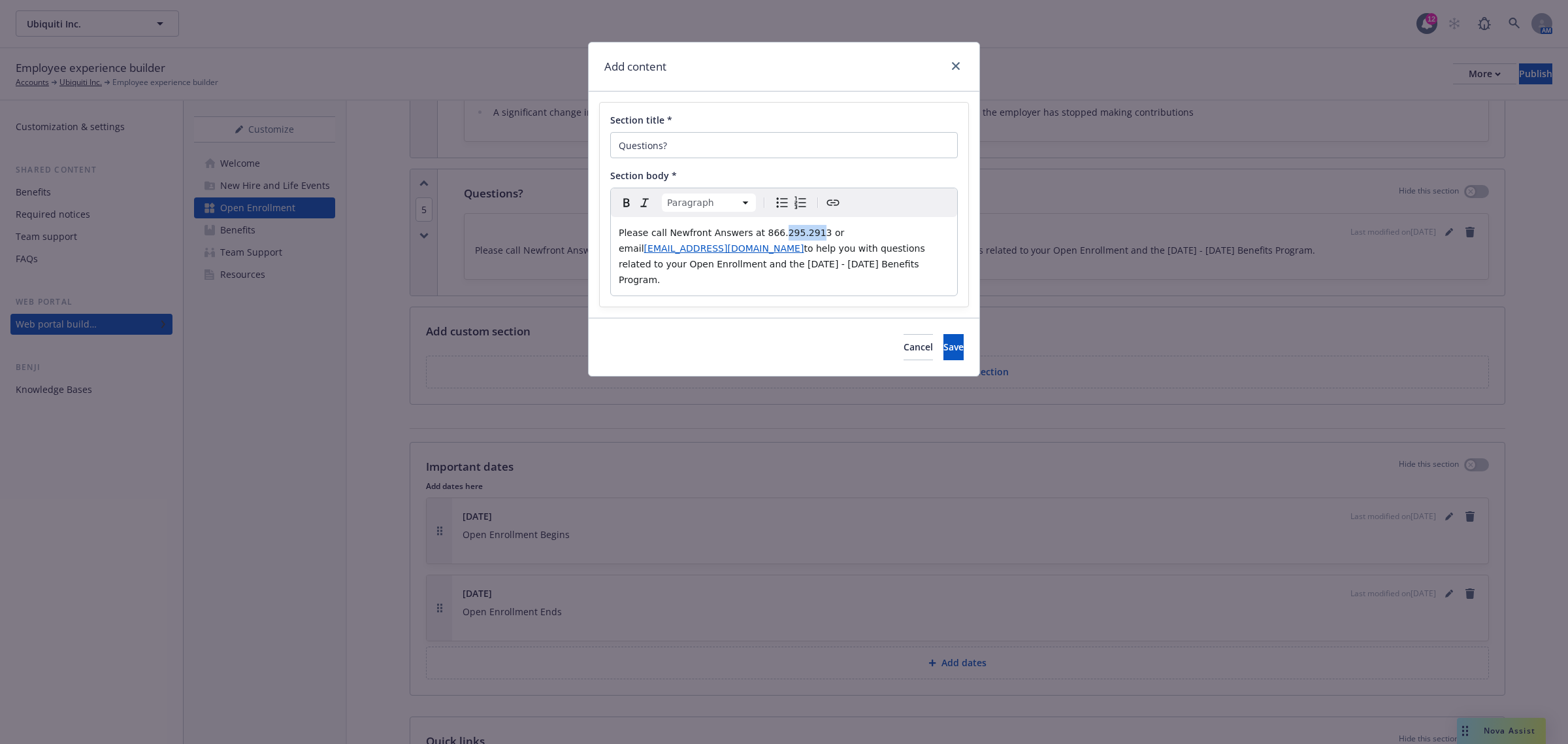
drag, startPoint x: 800, startPoint y: 233, endPoint x: 769, endPoint y: 236, distance: 31.1
click at [769, 236] on span "Please call Newfront Answers at 866.295.2913 or email" at bounding box center [733, 241] width 228 height 27
click at [943, 340] on span "Save" at bounding box center [953, 346] width 20 height 12
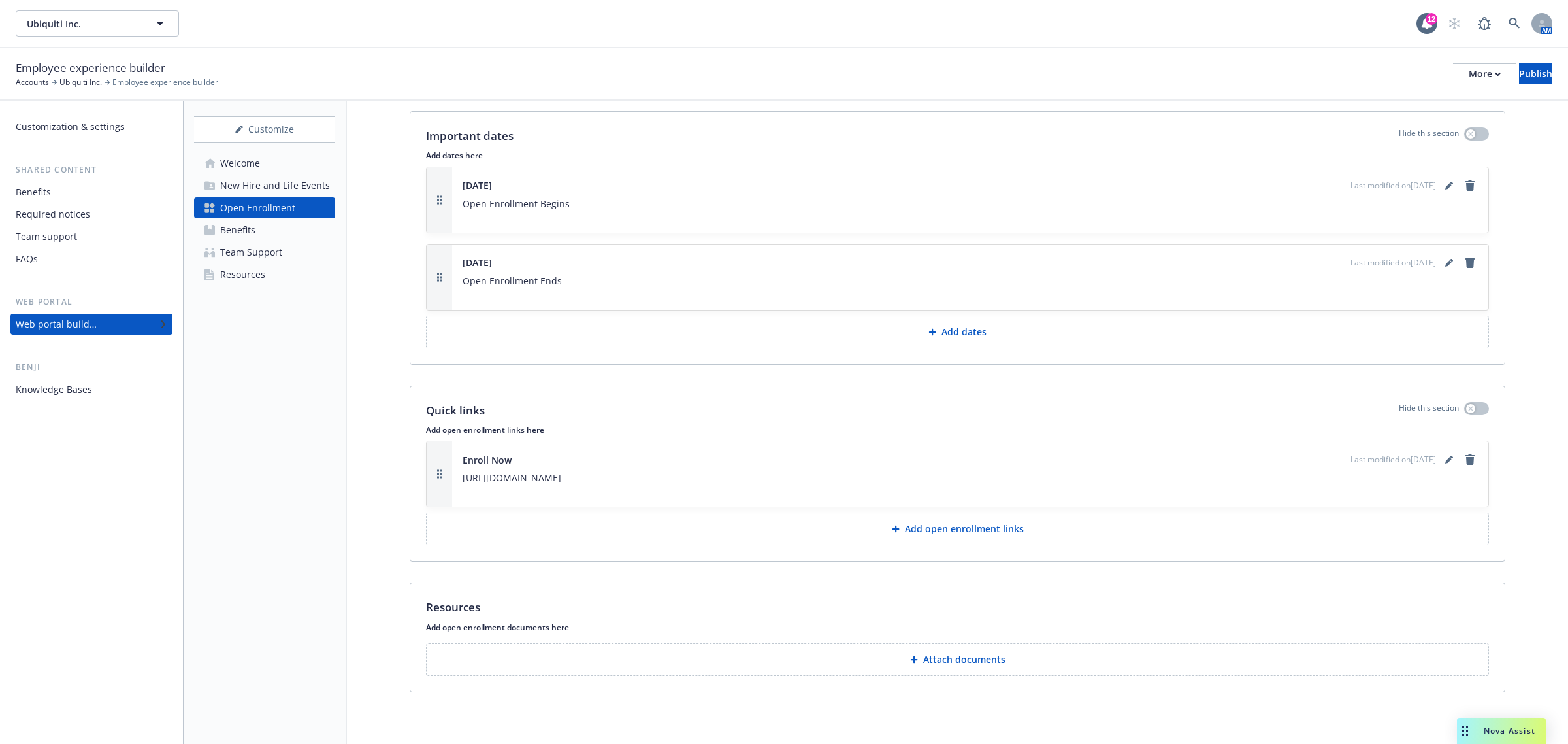
scroll to position [1481, 0]
click at [256, 223] on link "Benefits" at bounding box center [264, 230] width 141 height 21
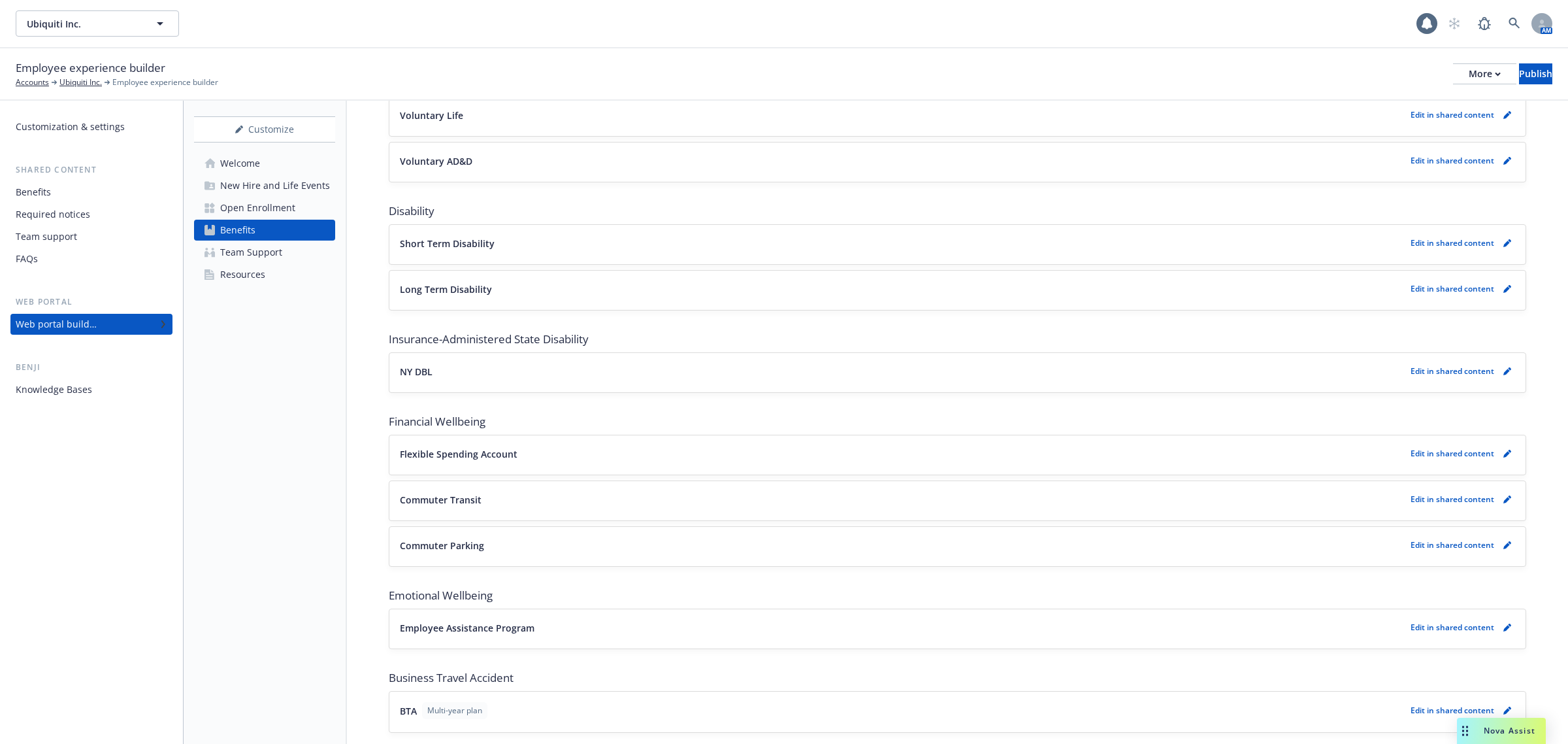
scroll to position [674, 0]
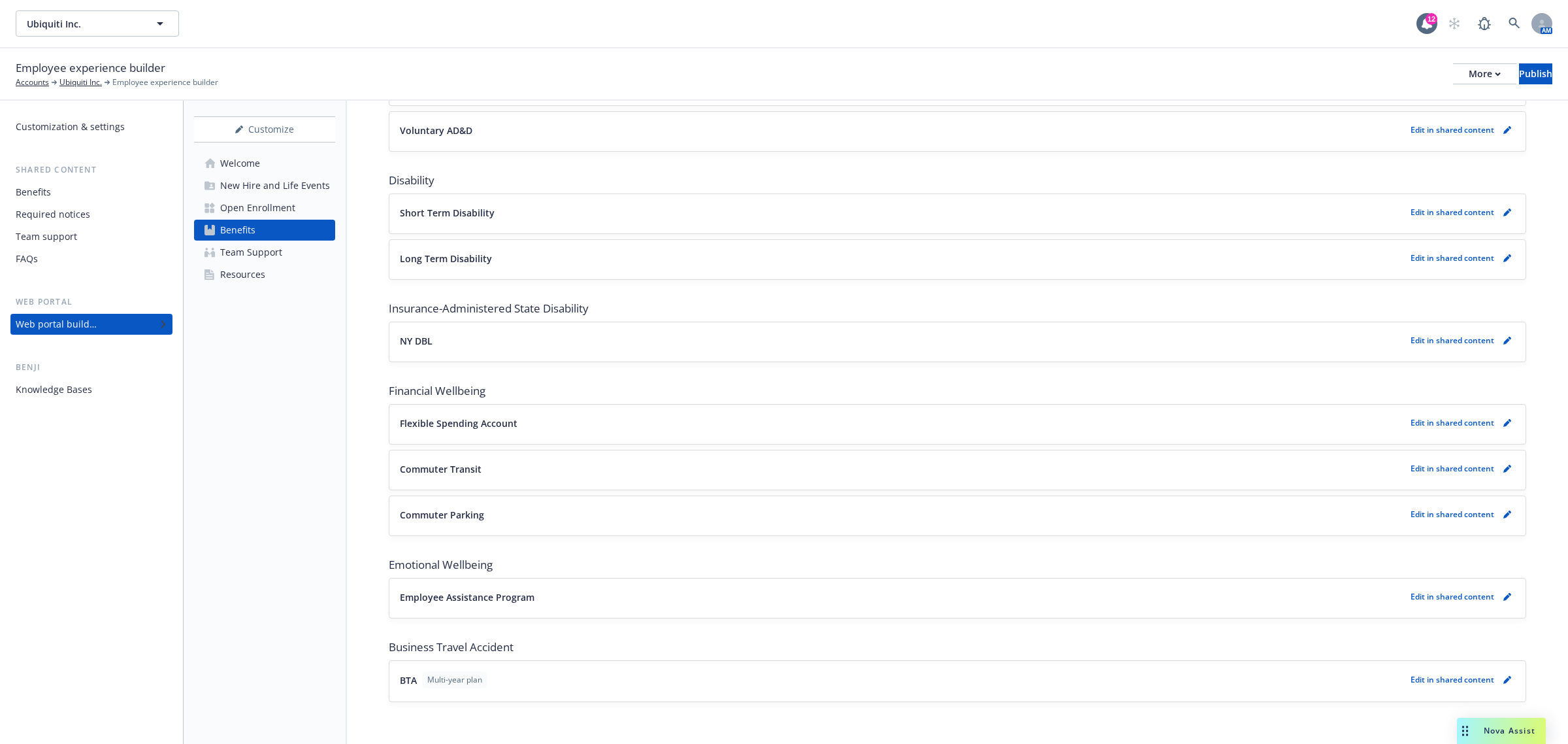
click at [255, 243] on div "Team Support" at bounding box center [251, 252] width 62 height 21
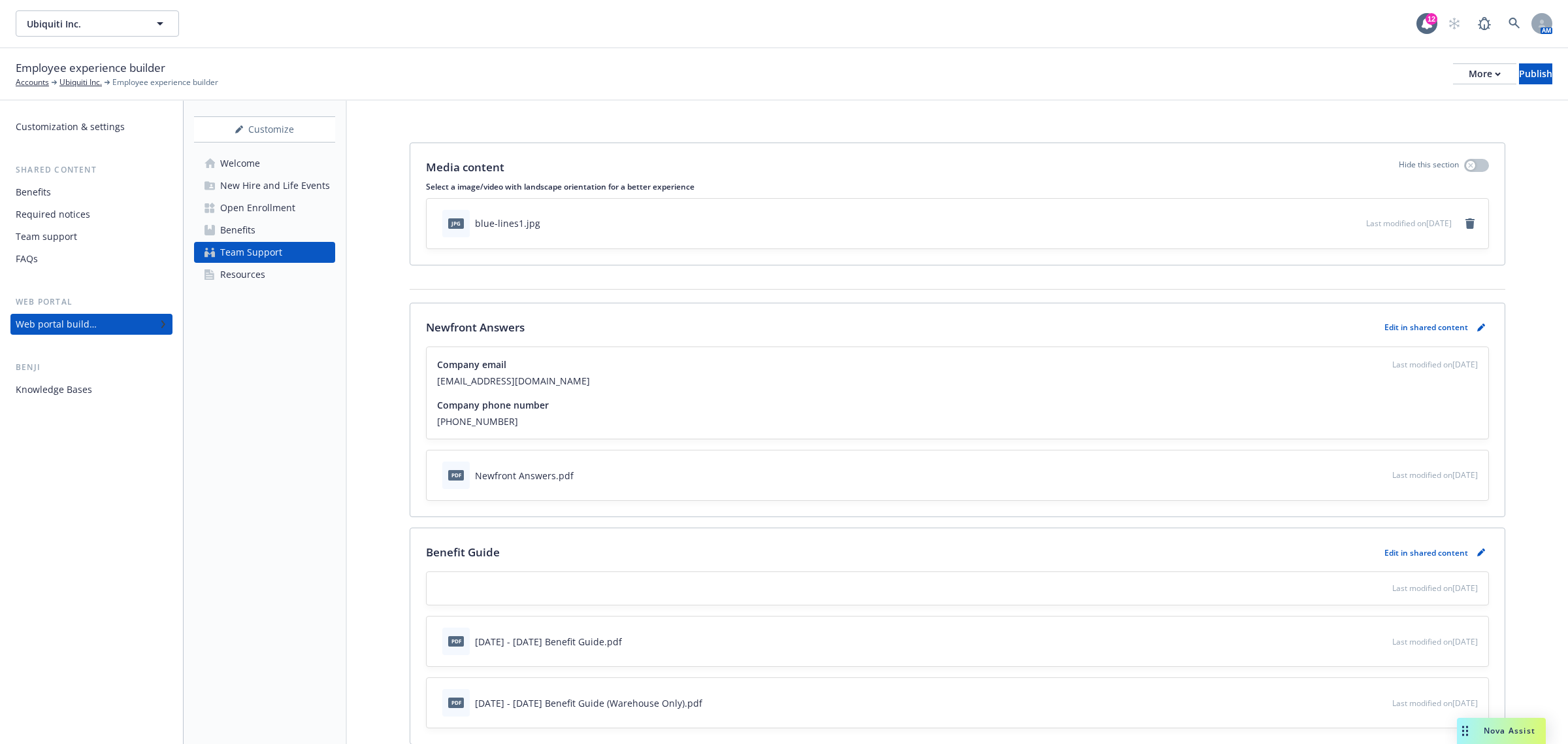
click at [259, 269] on div "Resources" at bounding box center [243, 275] width 45 height 21
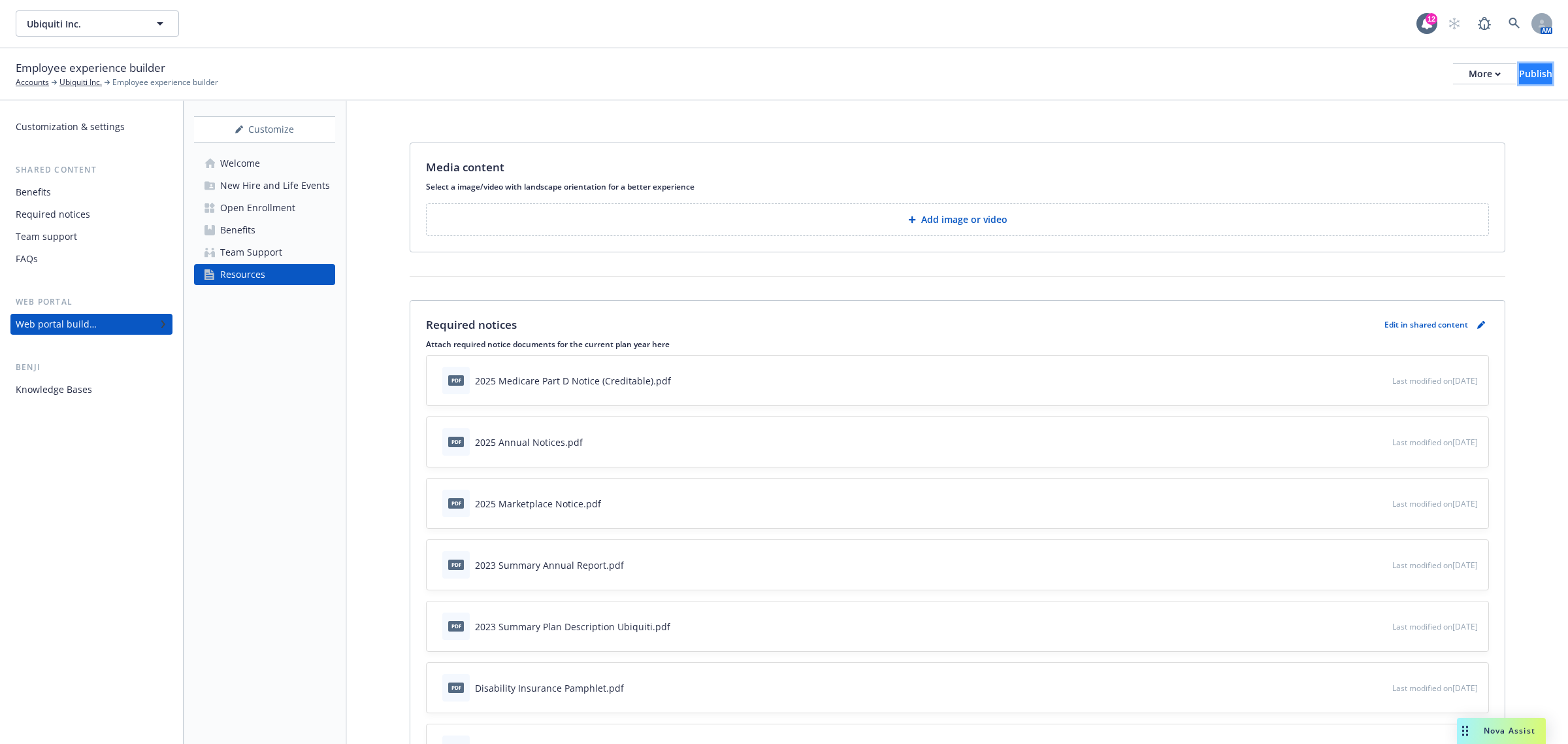
click at [1518, 80] on div "Publish" at bounding box center [1535, 74] width 34 height 19
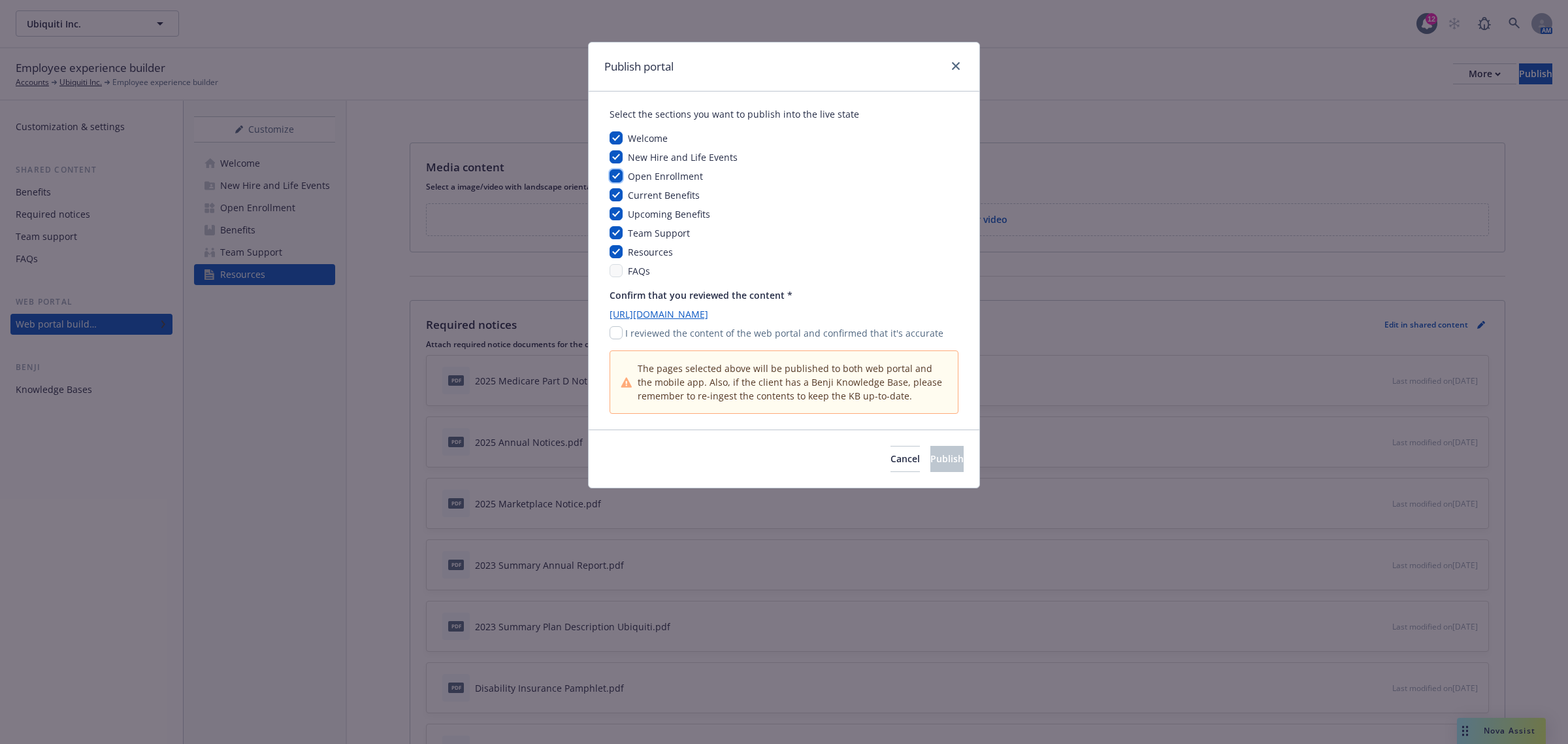
click at [614, 174] on input "checkbox" at bounding box center [615, 175] width 13 height 13
click at [614, 176] on input "checkbox" at bounding box center [615, 175] width 13 height 13
click at [616, 177] on input "checkbox" at bounding box center [615, 175] width 13 height 13
click at [619, 172] on input "checkbox" at bounding box center [615, 175] width 13 height 13
checkbox input "true"
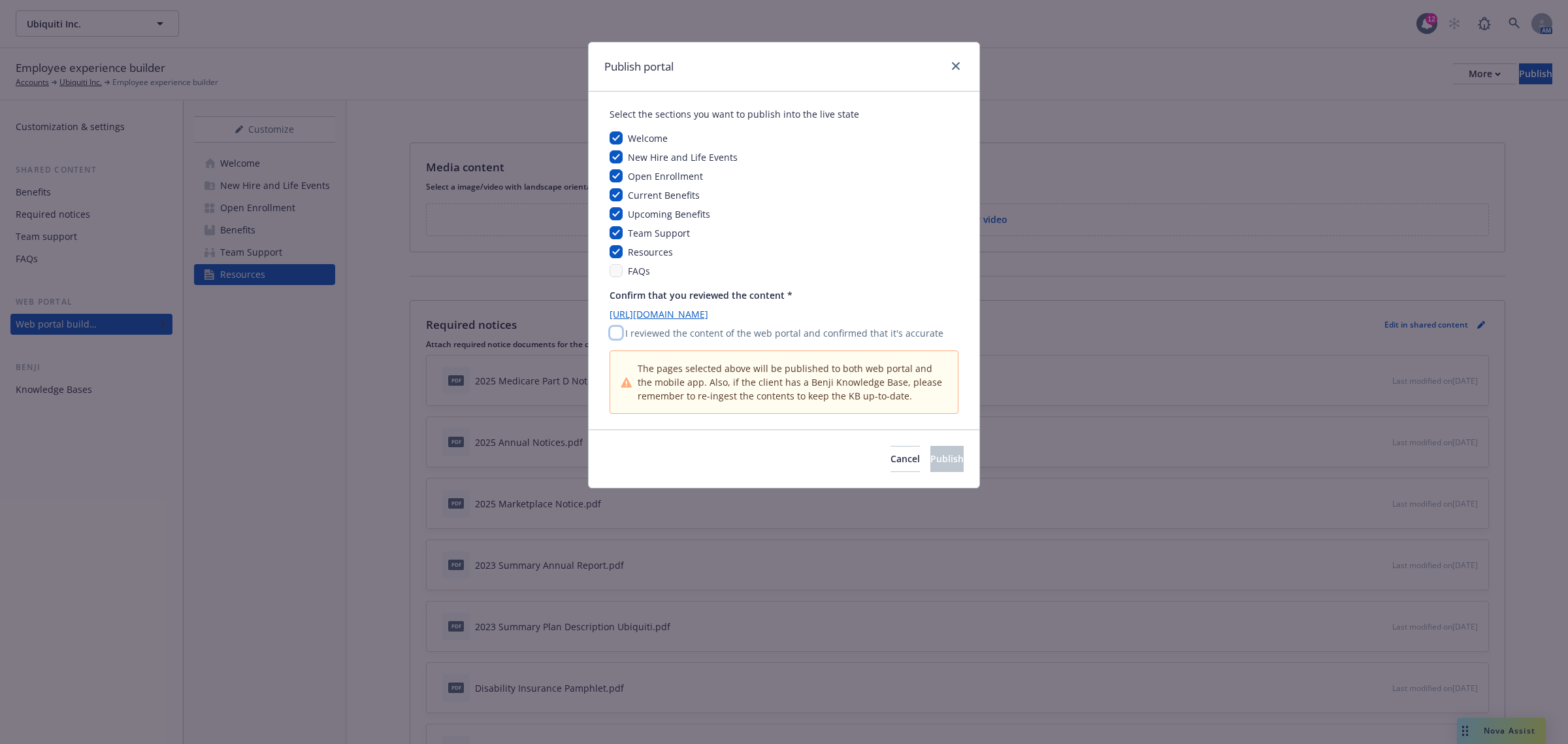
drag, startPoint x: 616, startPoint y: 331, endPoint x: 769, endPoint y: 392, distance: 164.7
click at [616, 332] on input "checkbox" at bounding box center [615, 332] width 13 height 13
checkbox input "true"
click at [931, 461] on span "Publish" at bounding box center [947, 459] width 34 height 12
